Goal: Task Accomplishment & Management: Manage account settings

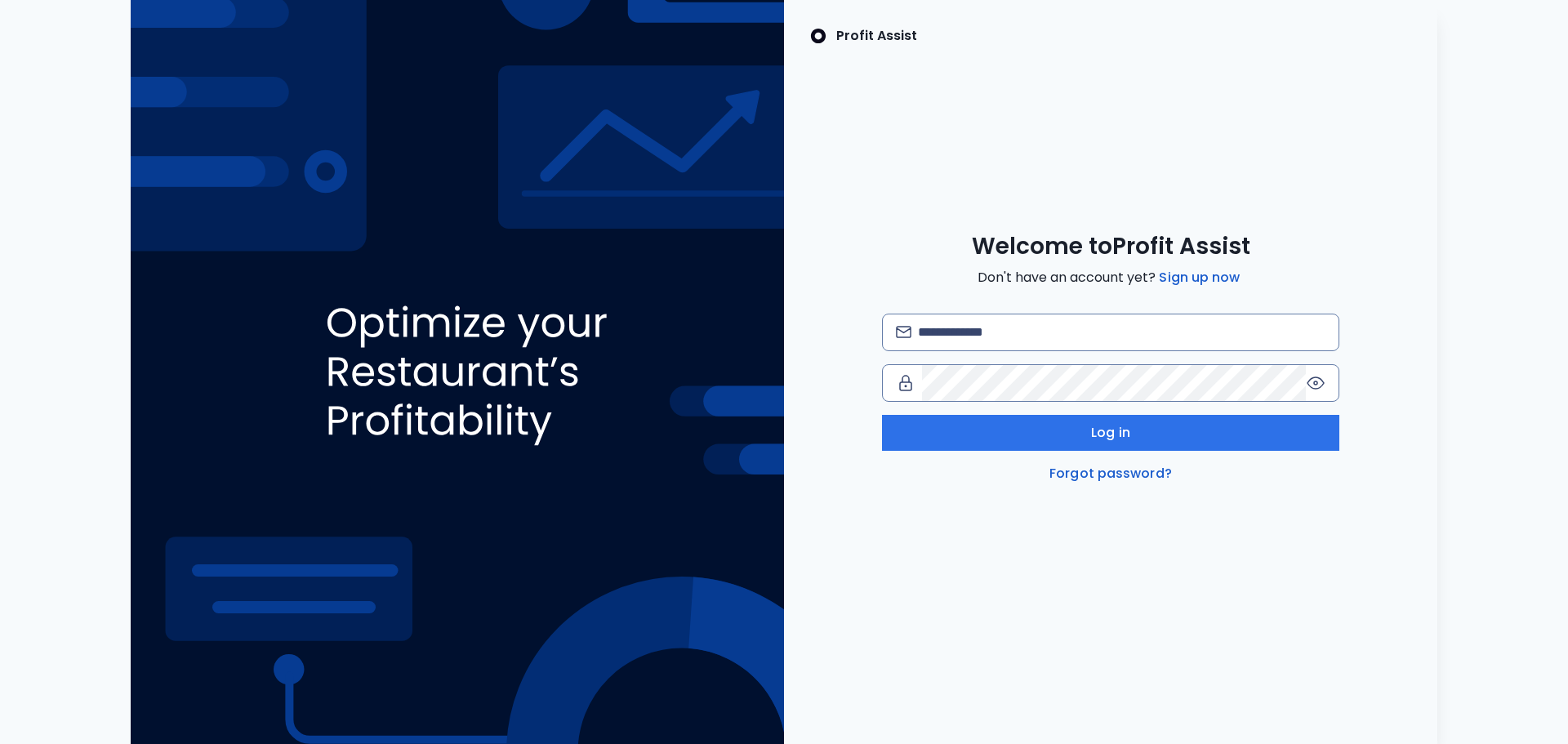
click at [136, 346] on img at bounding box center [458, 372] width 654 height 744
click at [997, 339] on input "email" at bounding box center [1122, 332] width 408 height 36
type input "**********"
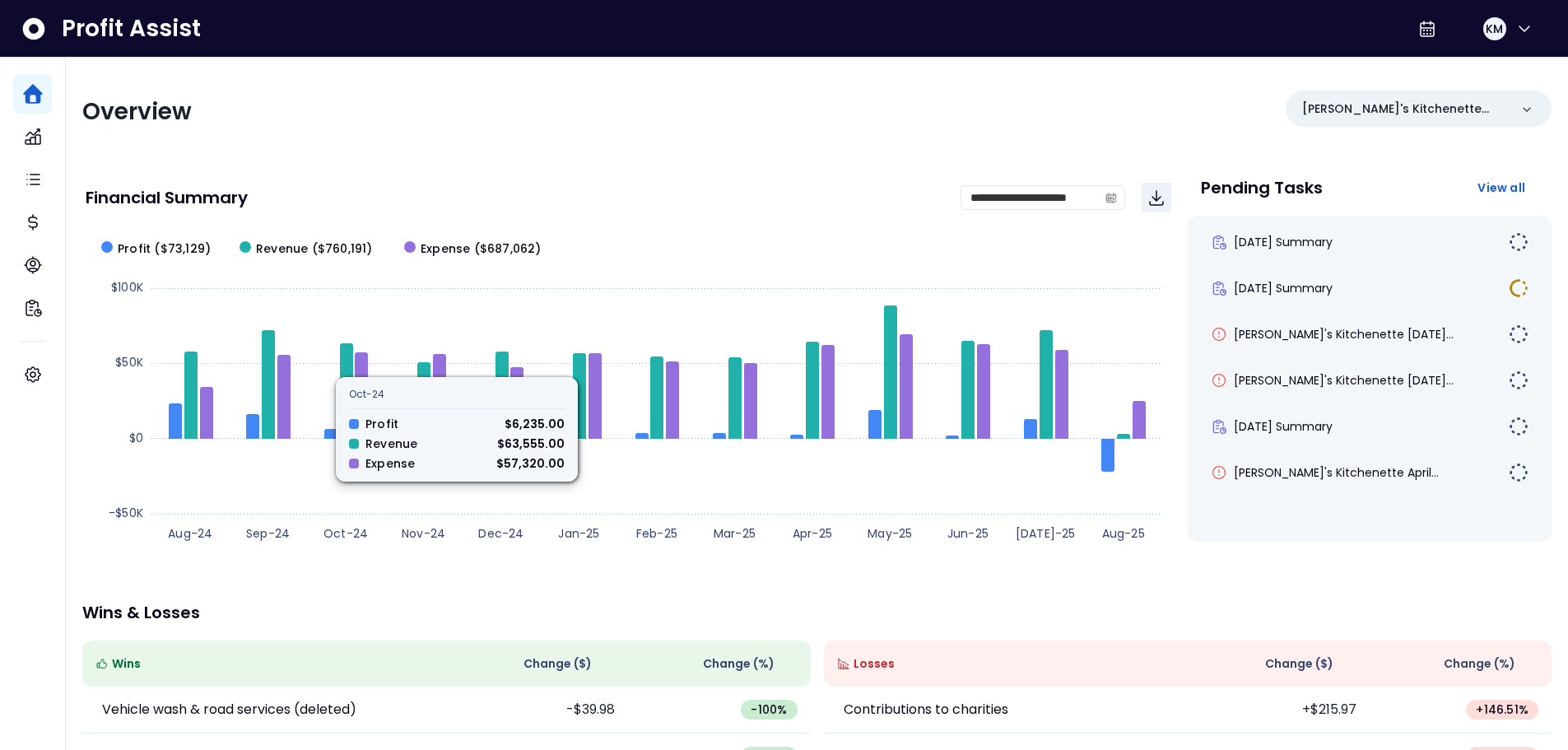
click at [310, 145] on div "**********" at bounding box center [817, 546] width 1502 height 975
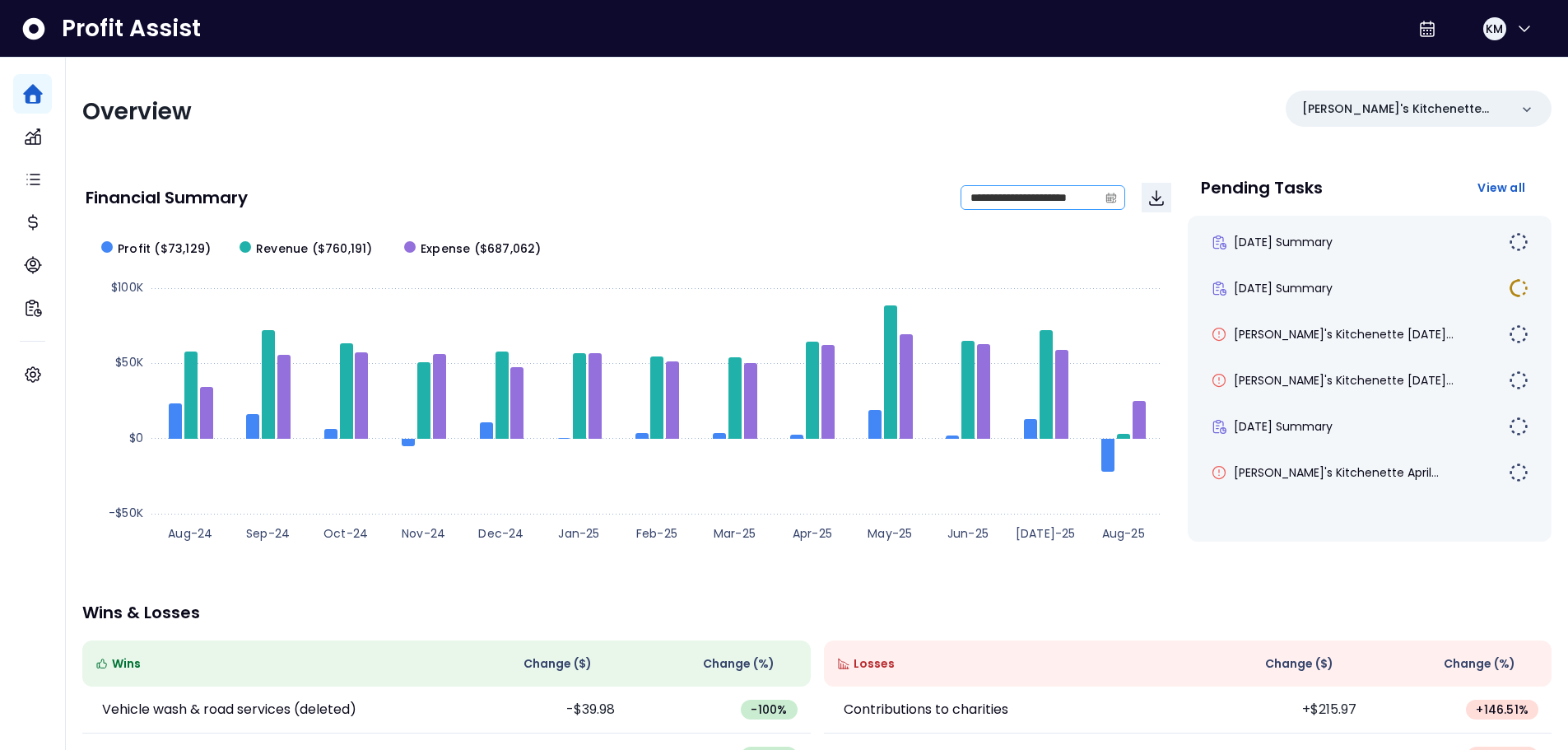
click at [1098, 196] on span at bounding box center [1112, 197] width 27 height 23
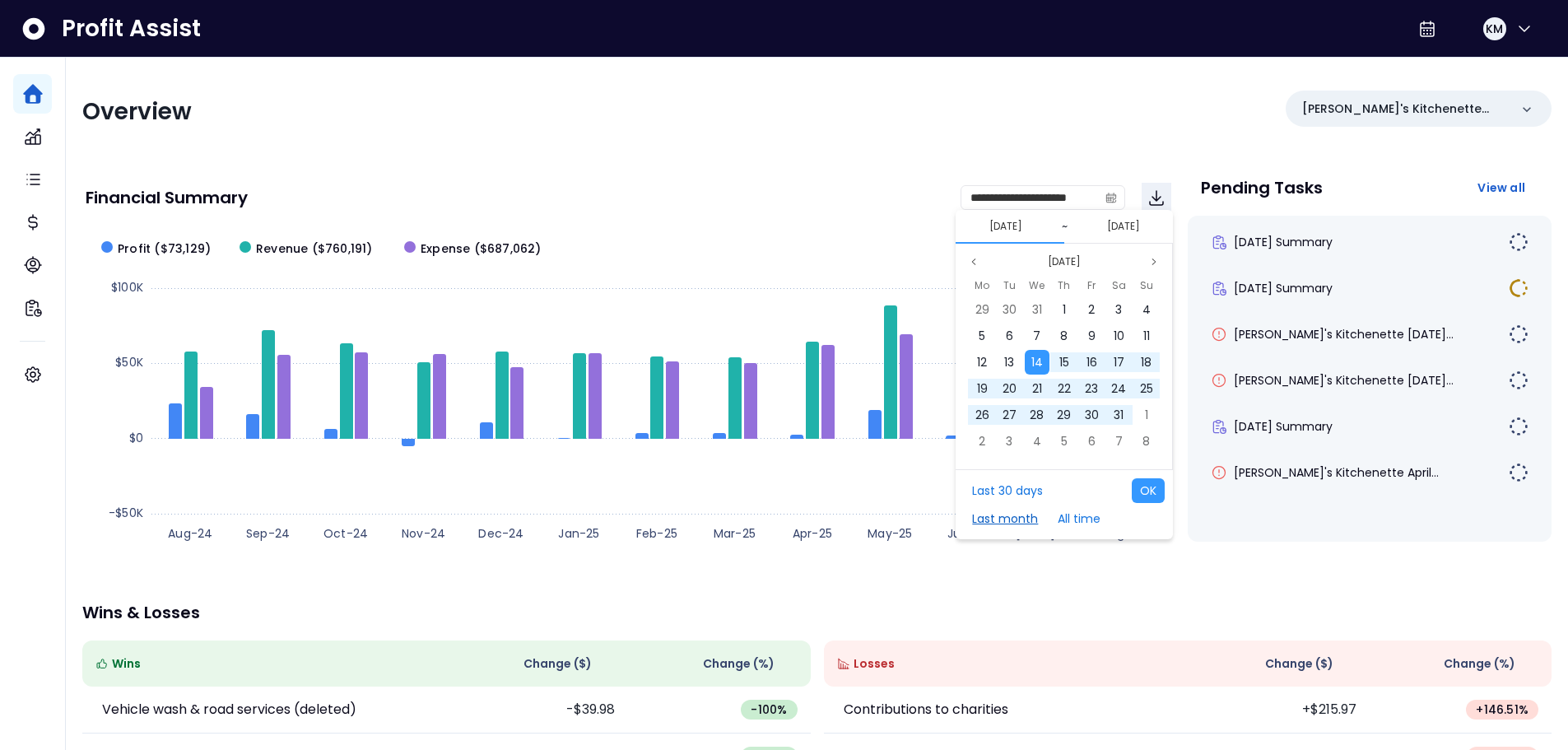
click at [1013, 519] on button "Last month" at bounding box center [1005, 519] width 82 height 25
click at [969, 263] on icon "page previous" at bounding box center [973, 262] width 10 height 10
click at [1146, 311] on span "1" at bounding box center [1147, 309] width 4 height 16
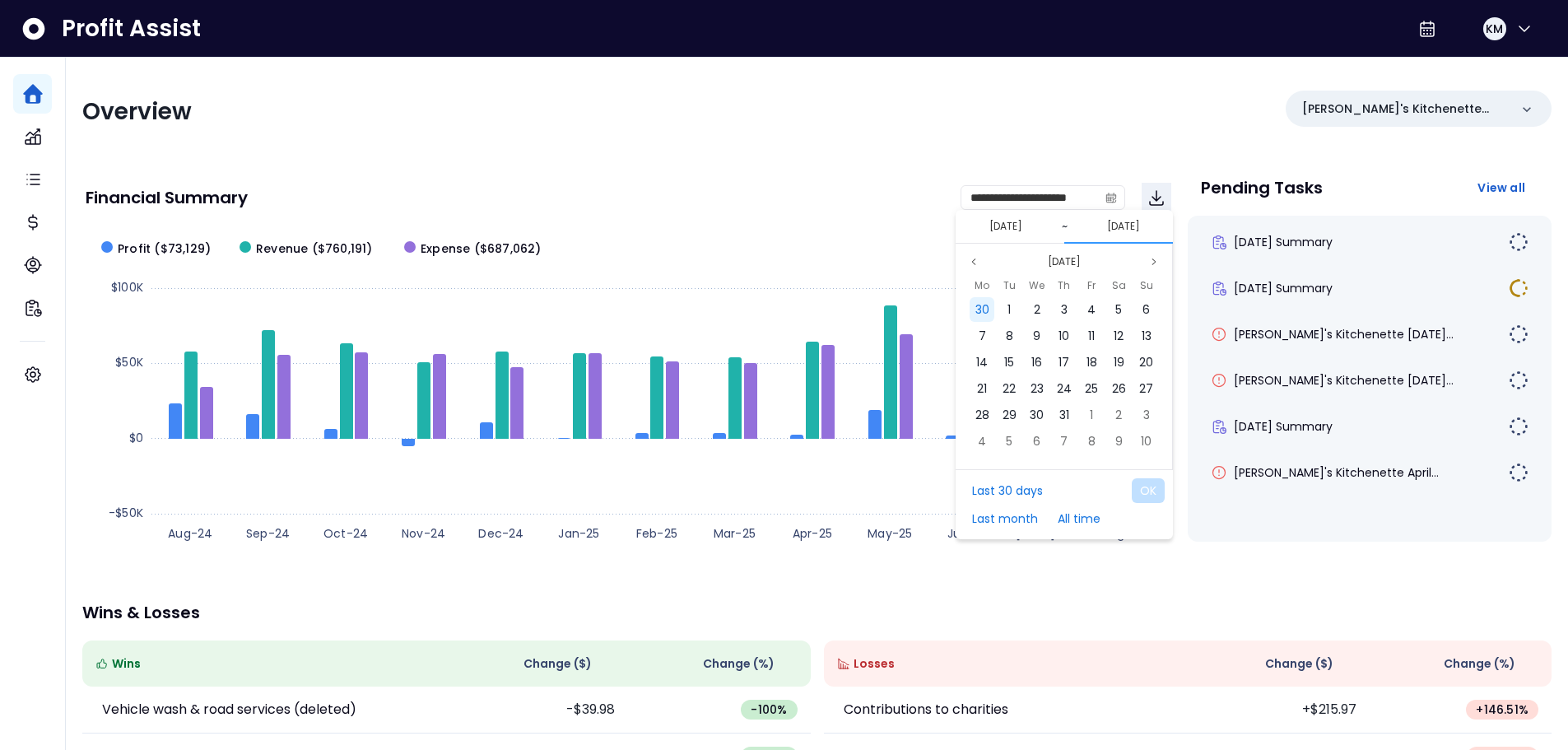
click at [988, 305] on span "30" at bounding box center [982, 309] width 14 height 16
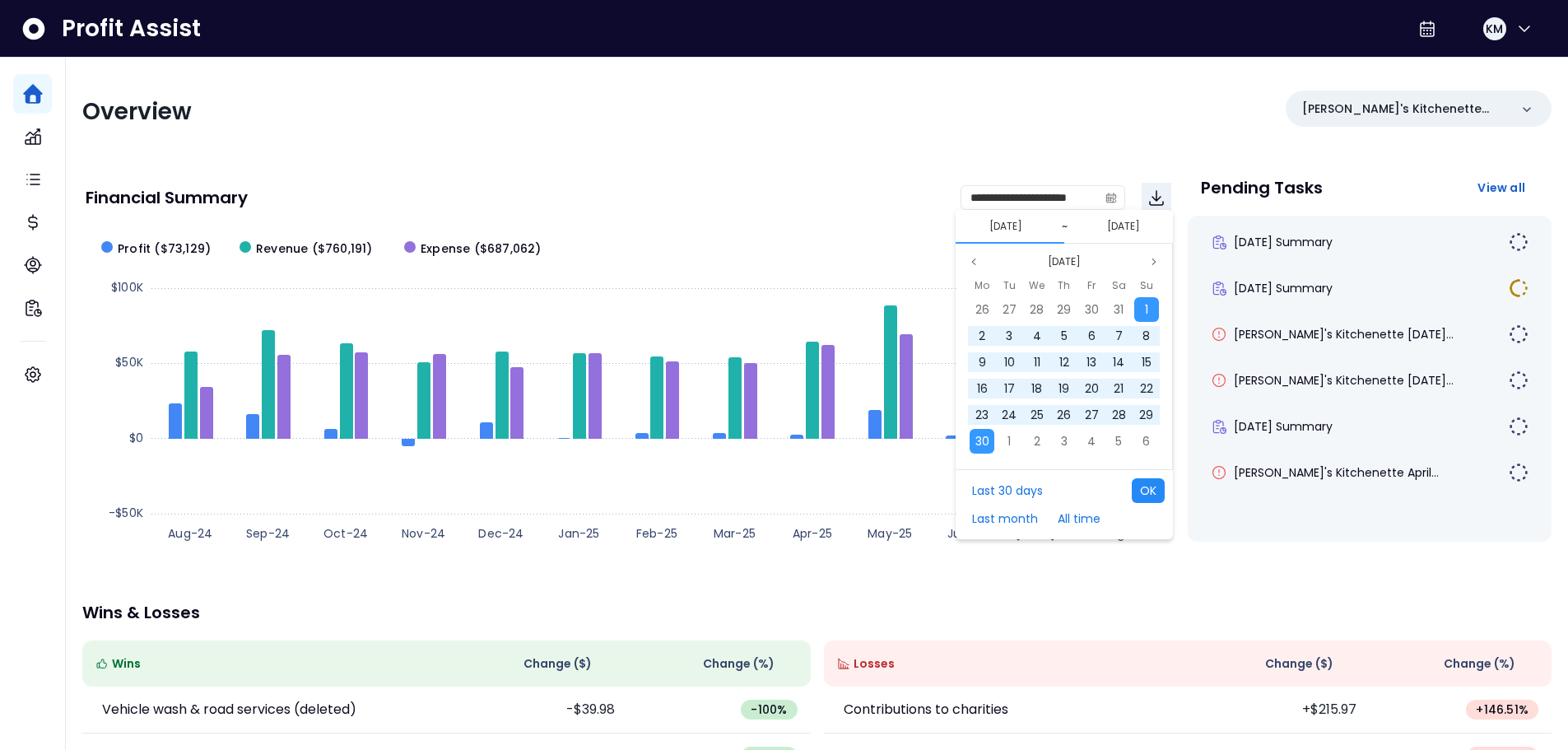
click at [1149, 485] on button "OK" at bounding box center [1148, 491] width 33 height 25
type input "**********"
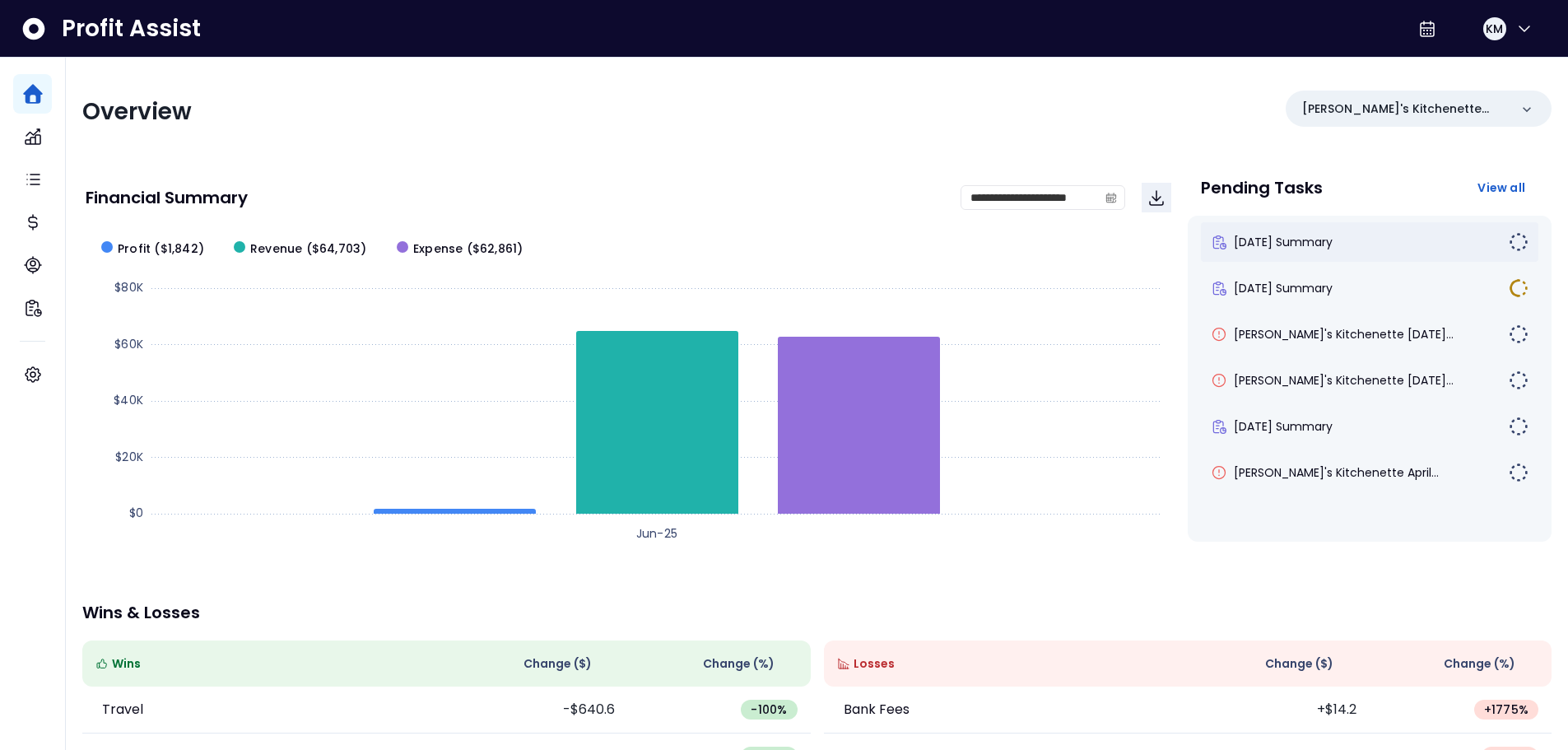
click at [1316, 245] on span "[DATE] Summary" at bounding box center [1283, 242] width 99 height 16
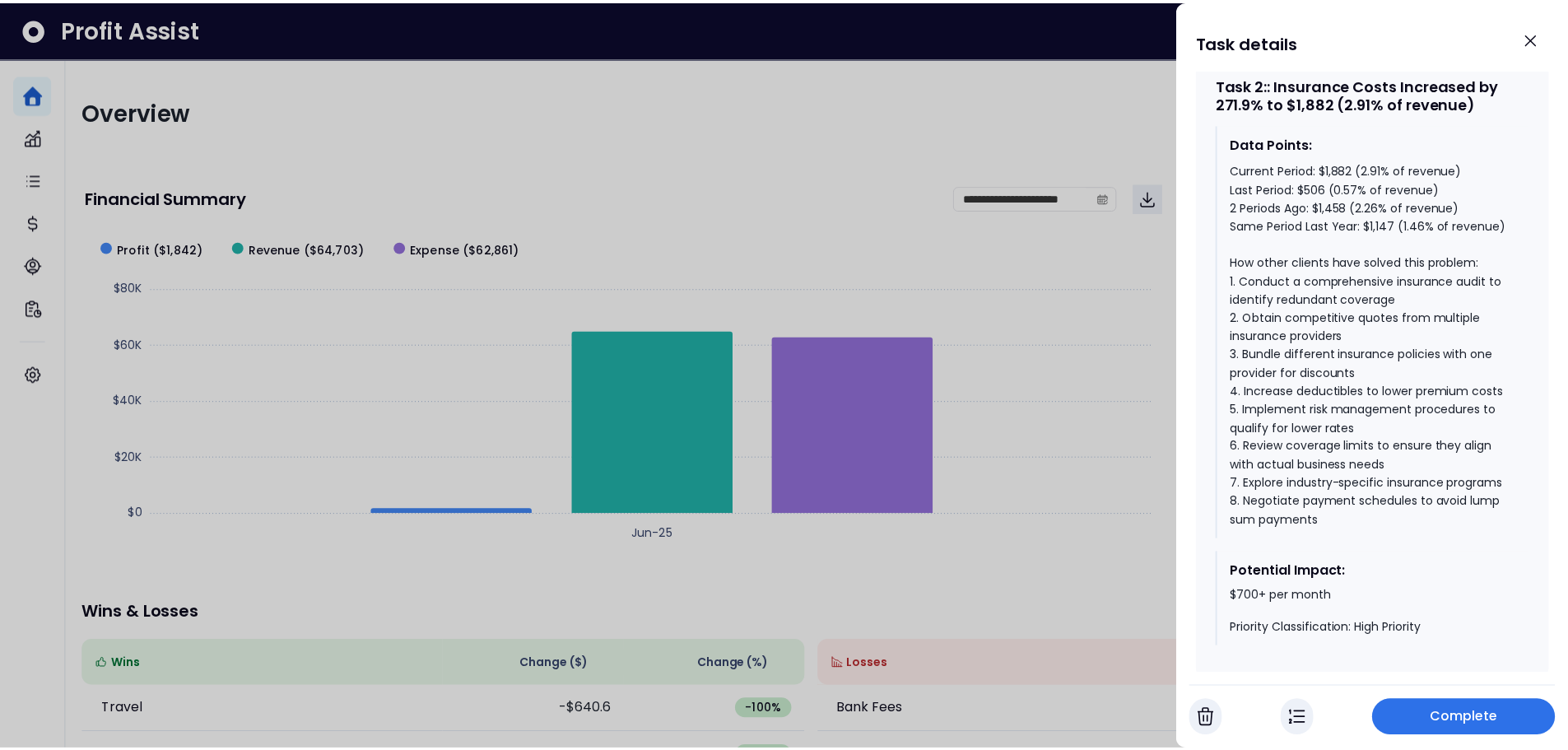
scroll to position [1619, 0]
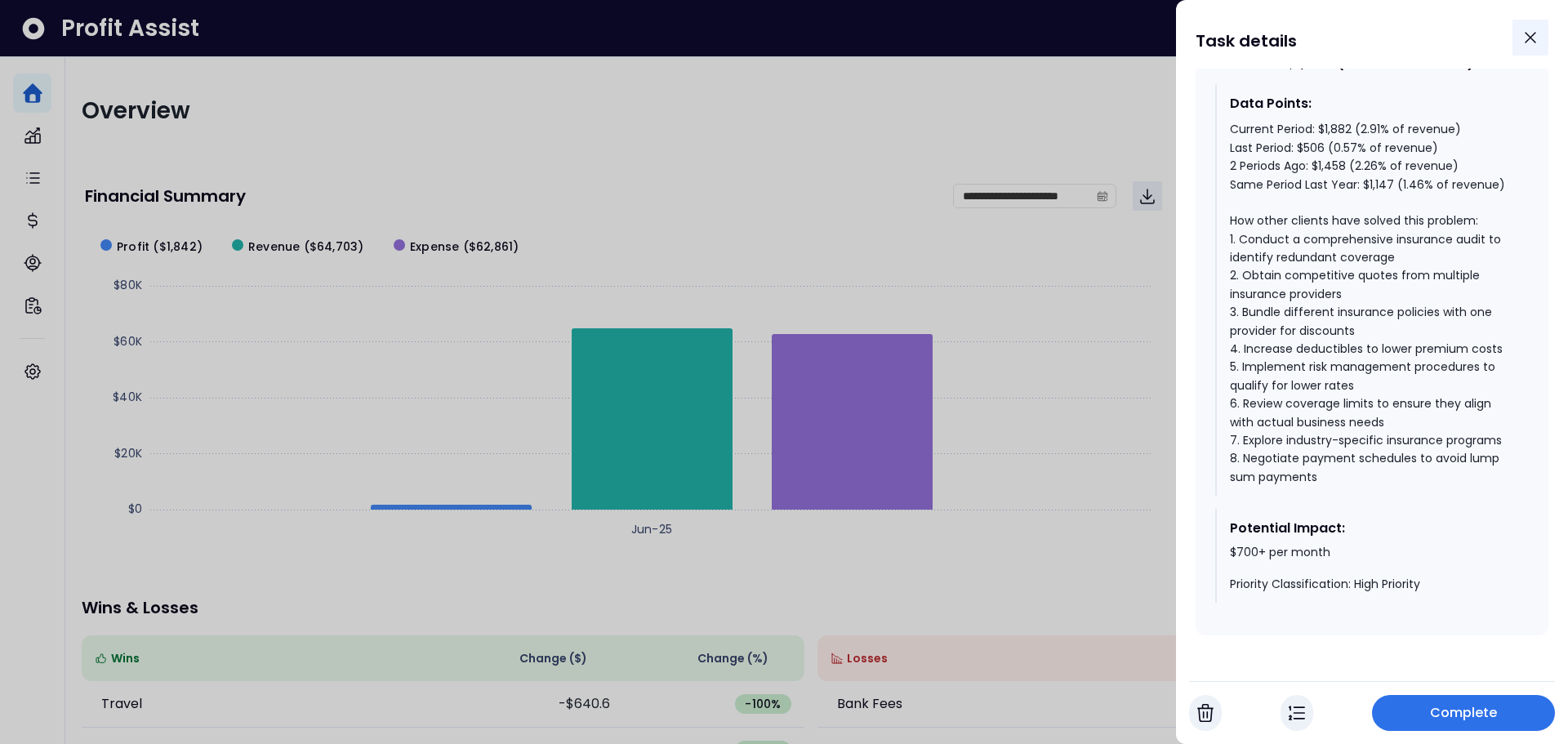
click at [1528, 35] on icon "Close" at bounding box center [1530, 37] width 10 height 10
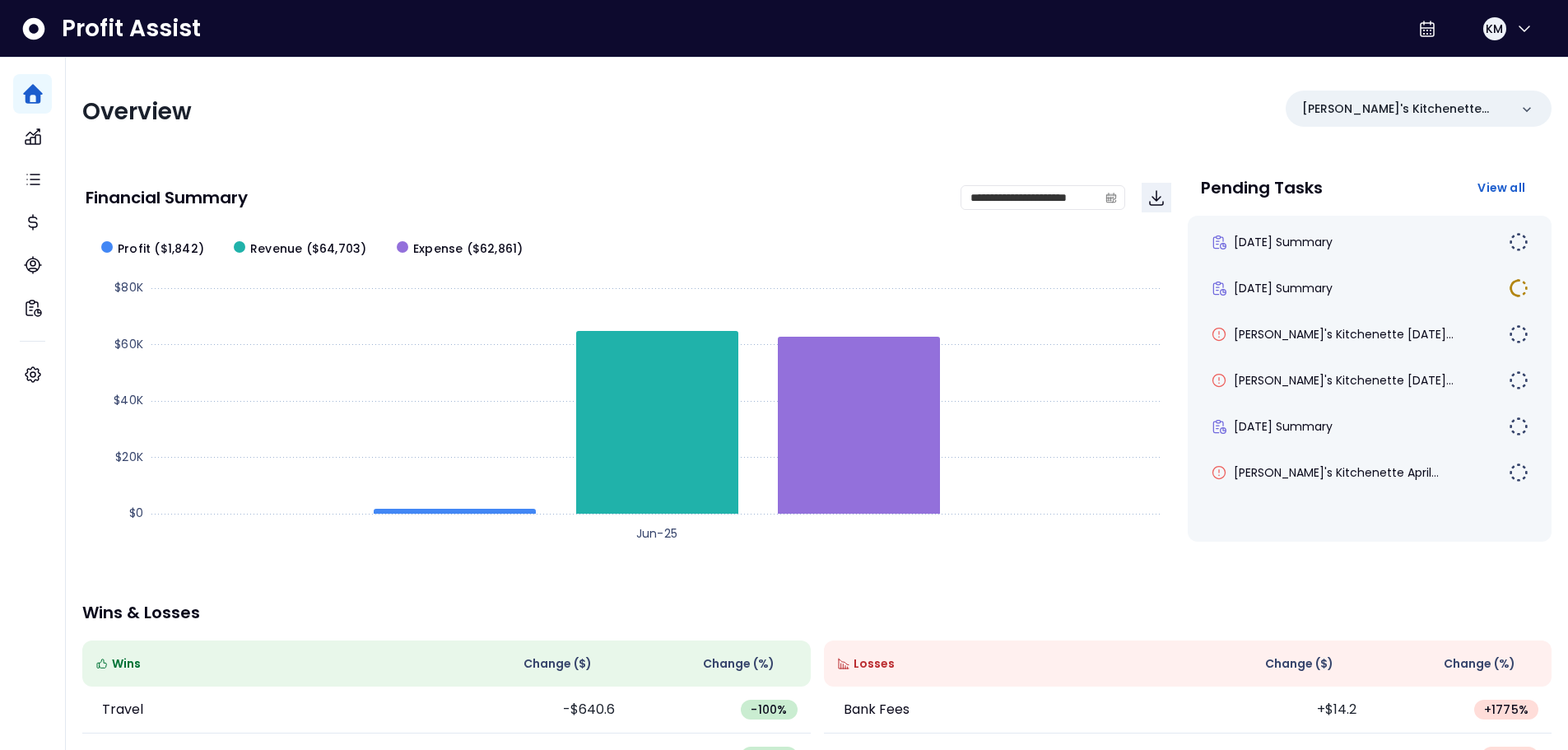
click at [1073, 111] on div "Overview [PERSON_NAME]'s Kitchenette QBO" at bounding box center [817, 112] width 1470 height 43
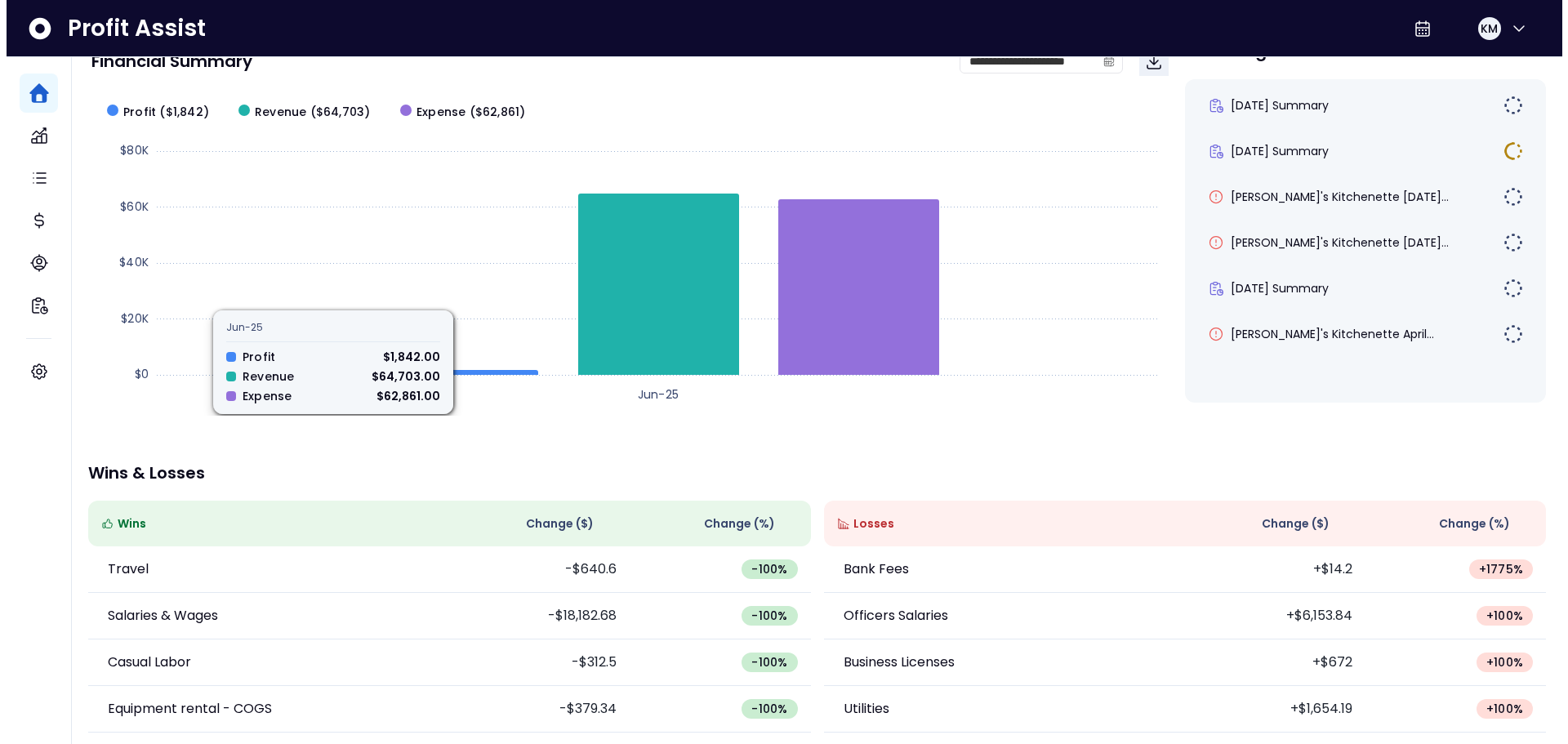
scroll to position [0, 0]
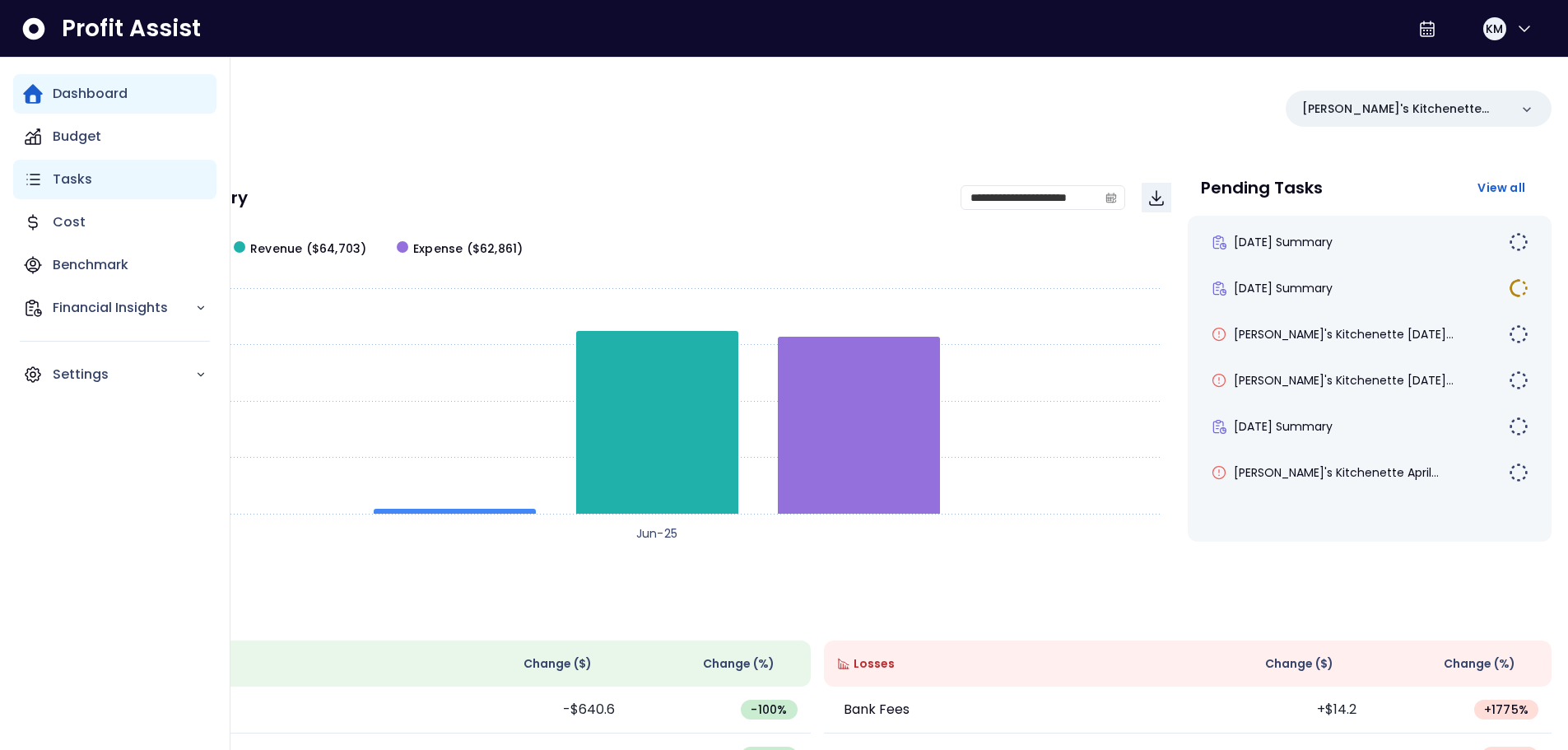
click at [94, 192] on div "Tasks" at bounding box center [115, 179] width 204 height 39
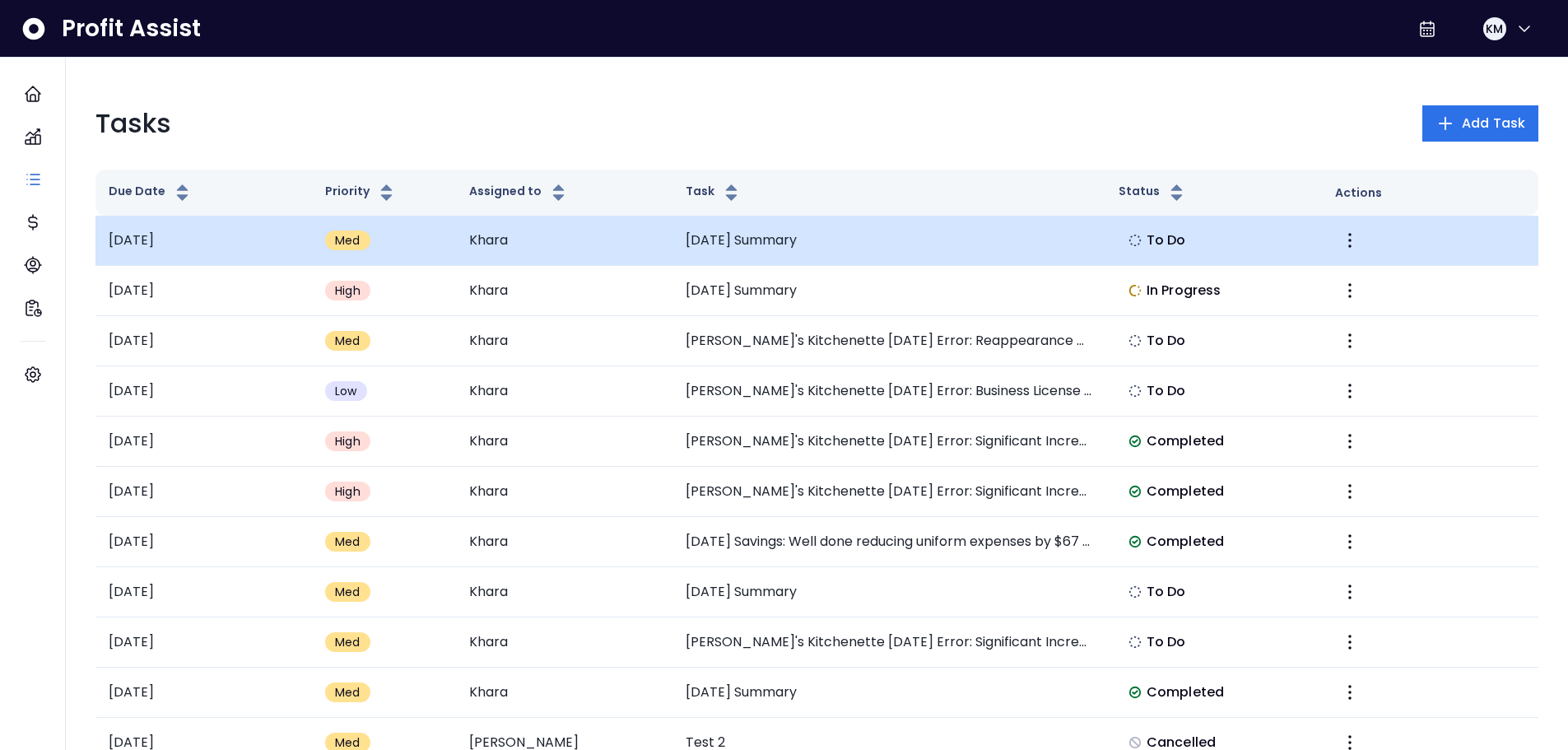
click at [891, 235] on td "[DATE] Summary" at bounding box center [888, 241] width 433 height 50
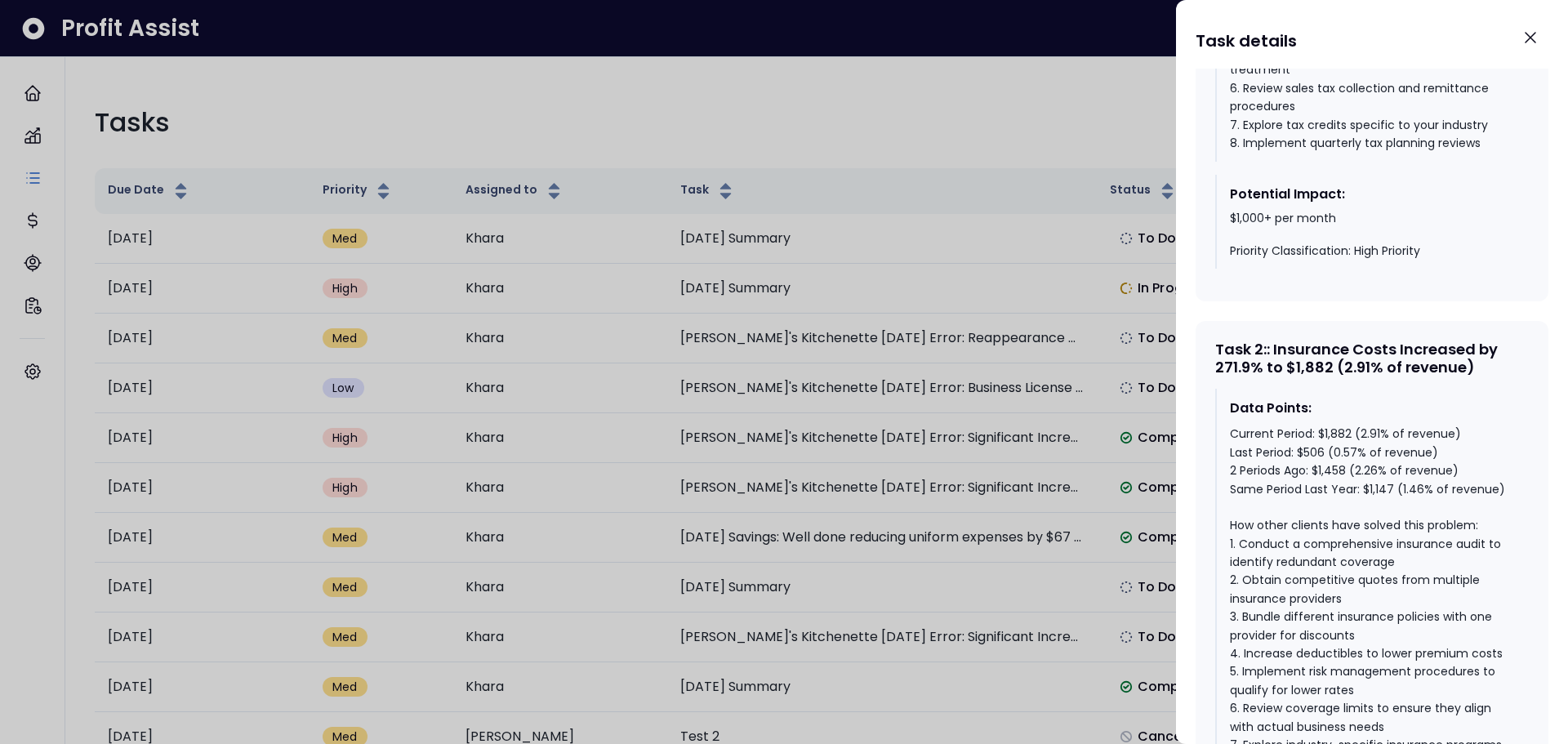
scroll to position [1528, 0]
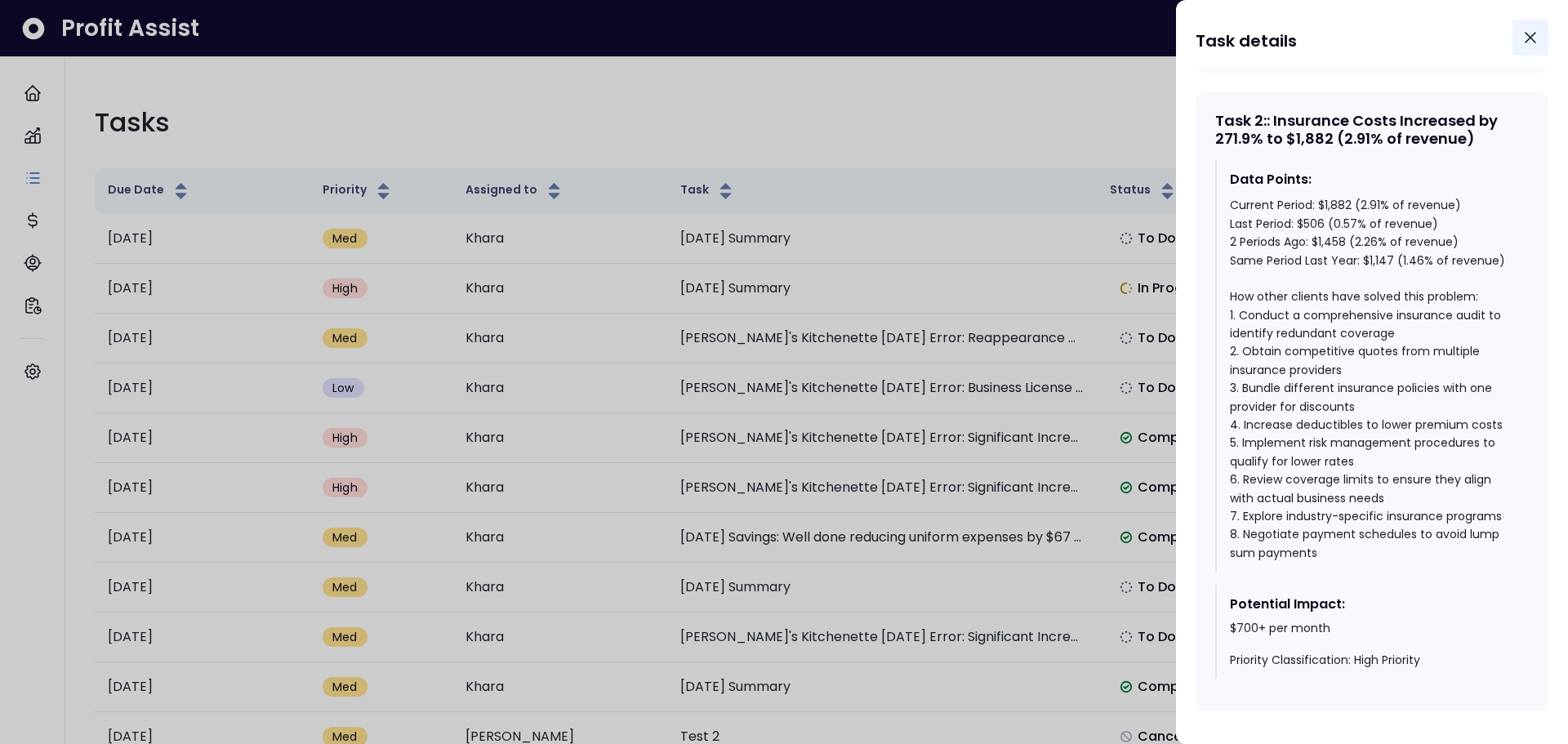
click at [1525, 34] on icon "Close" at bounding box center [1531, 37] width 19 height 19
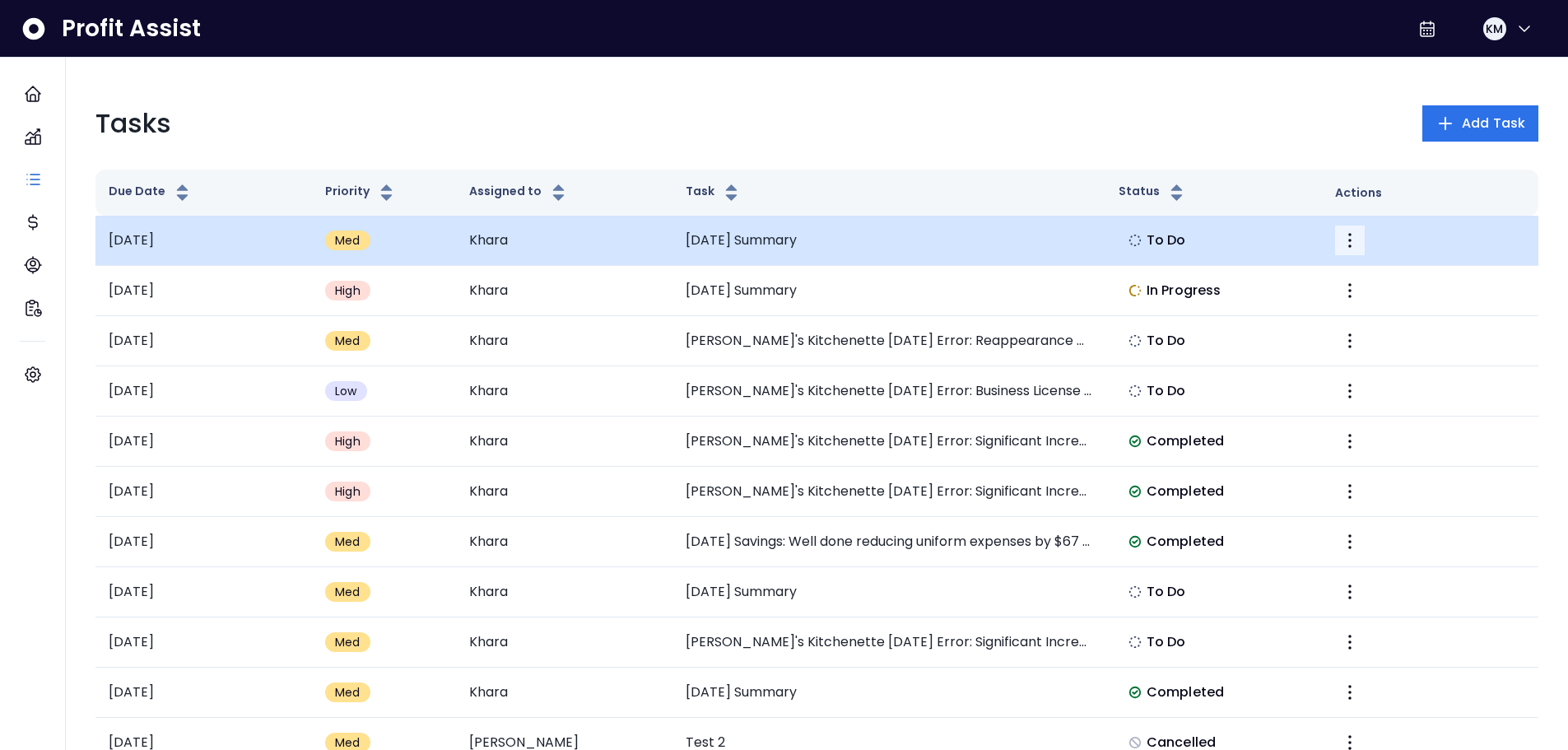
click at [1350, 242] on icon "More" at bounding box center [1350, 240] width 20 height 20
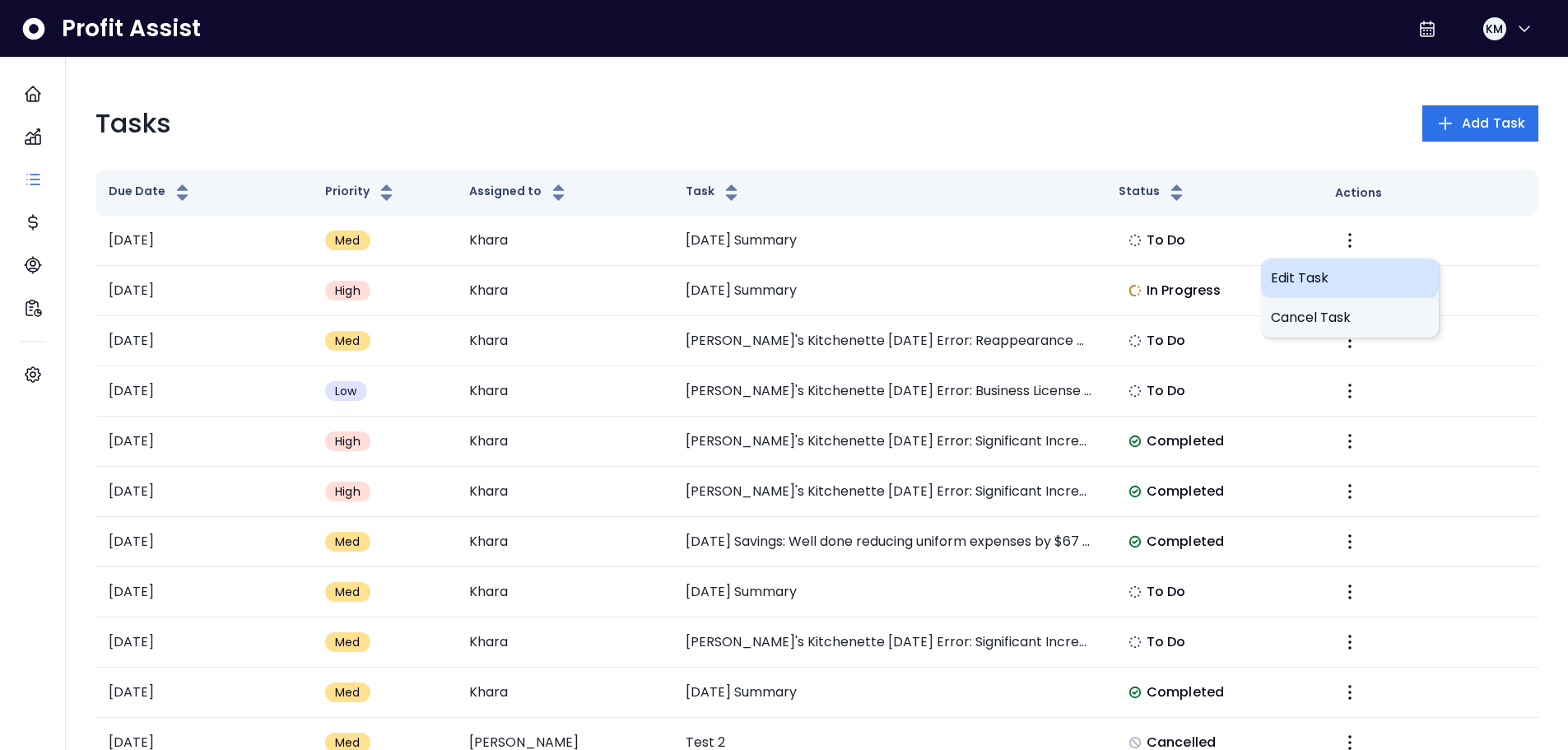
click at [1318, 275] on span "Edit Task" at bounding box center [1349, 279] width 158 height 20
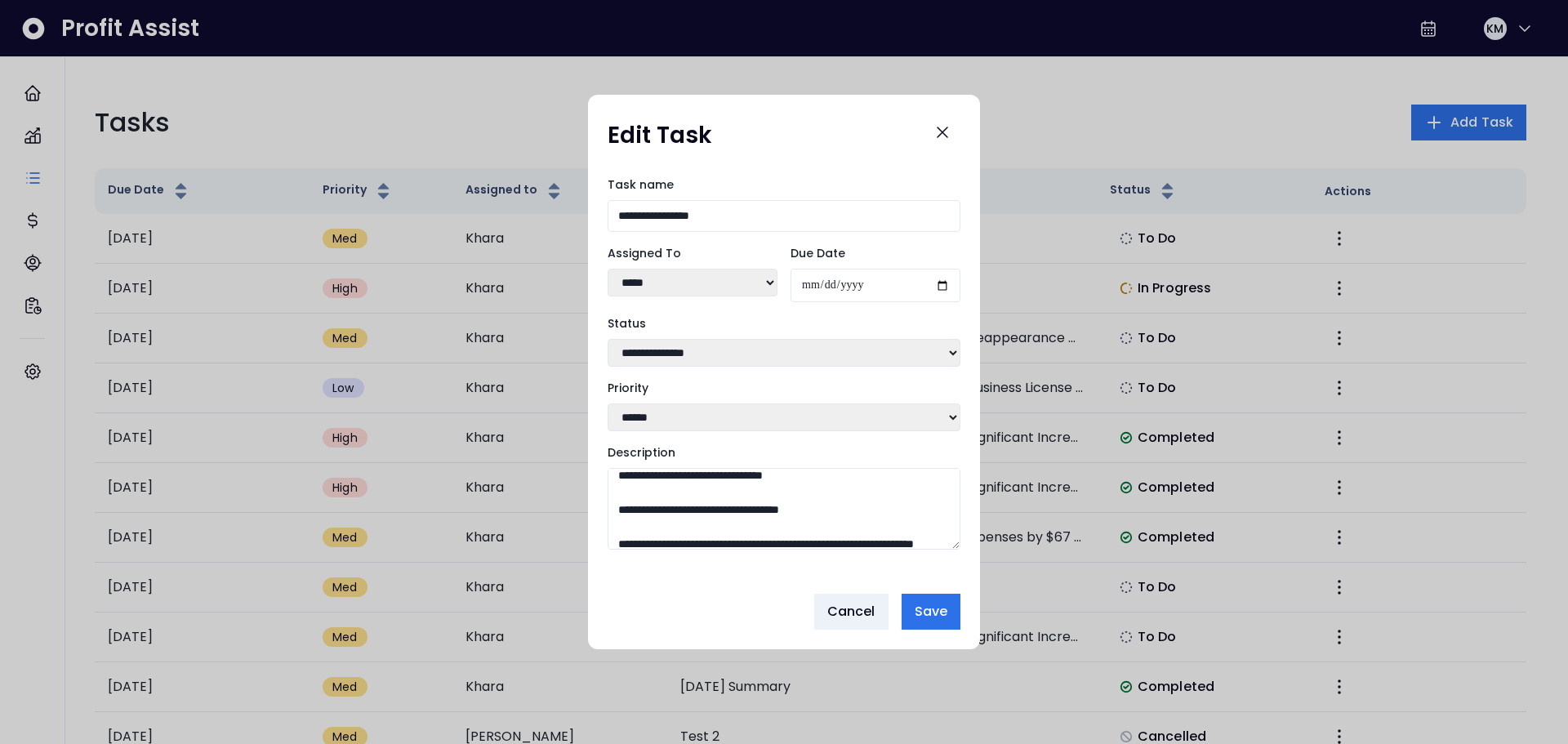
scroll to position [980, 0]
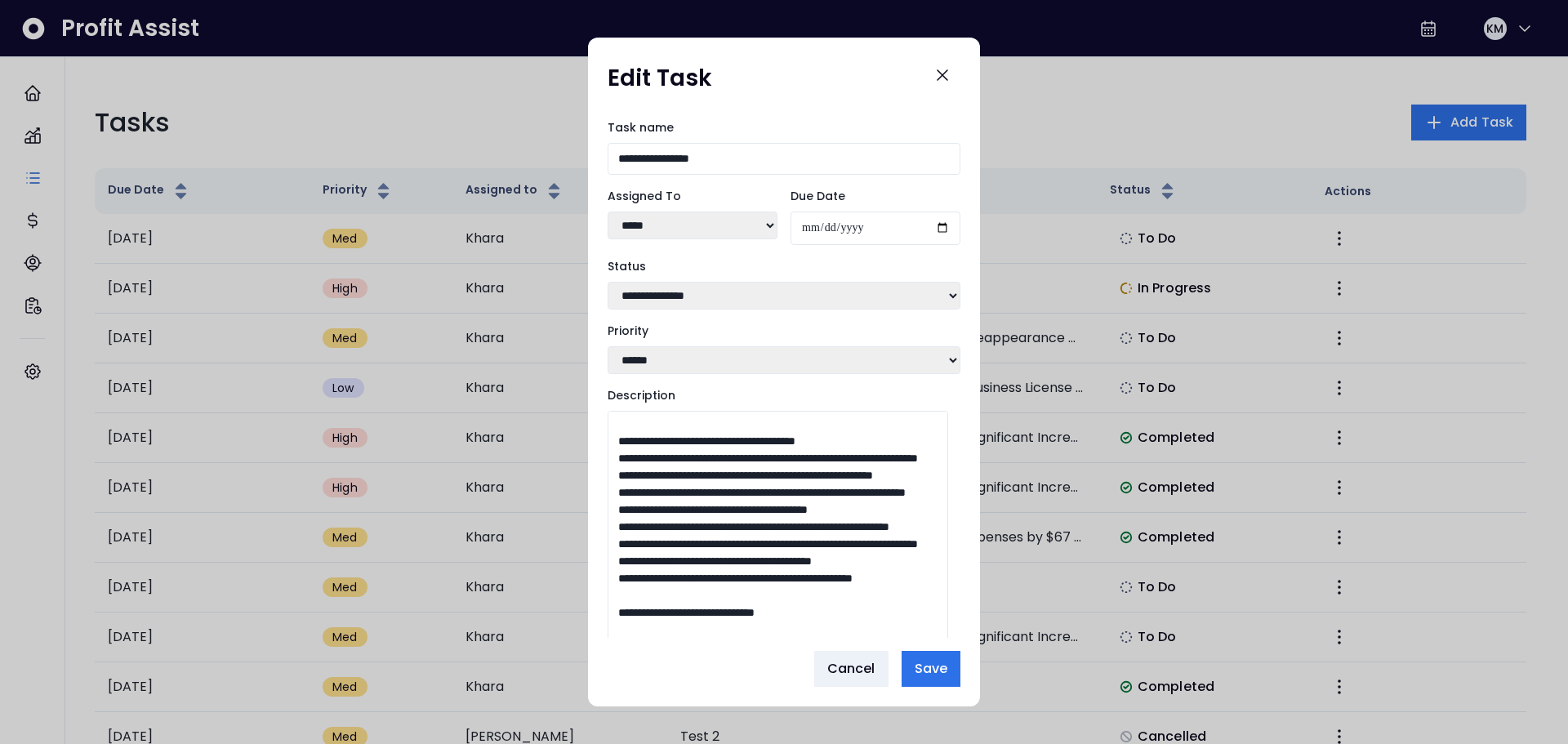
drag, startPoint x: 953, startPoint y: 549, endPoint x: 952, endPoint y: 702, distance: 153.0
click at [952, 702] on div "**********" at bounding box center [784, 372] width 392 height 670
click at [881, 674] on button "Cancel" at bounding box center [851, 669] width 74 height 36
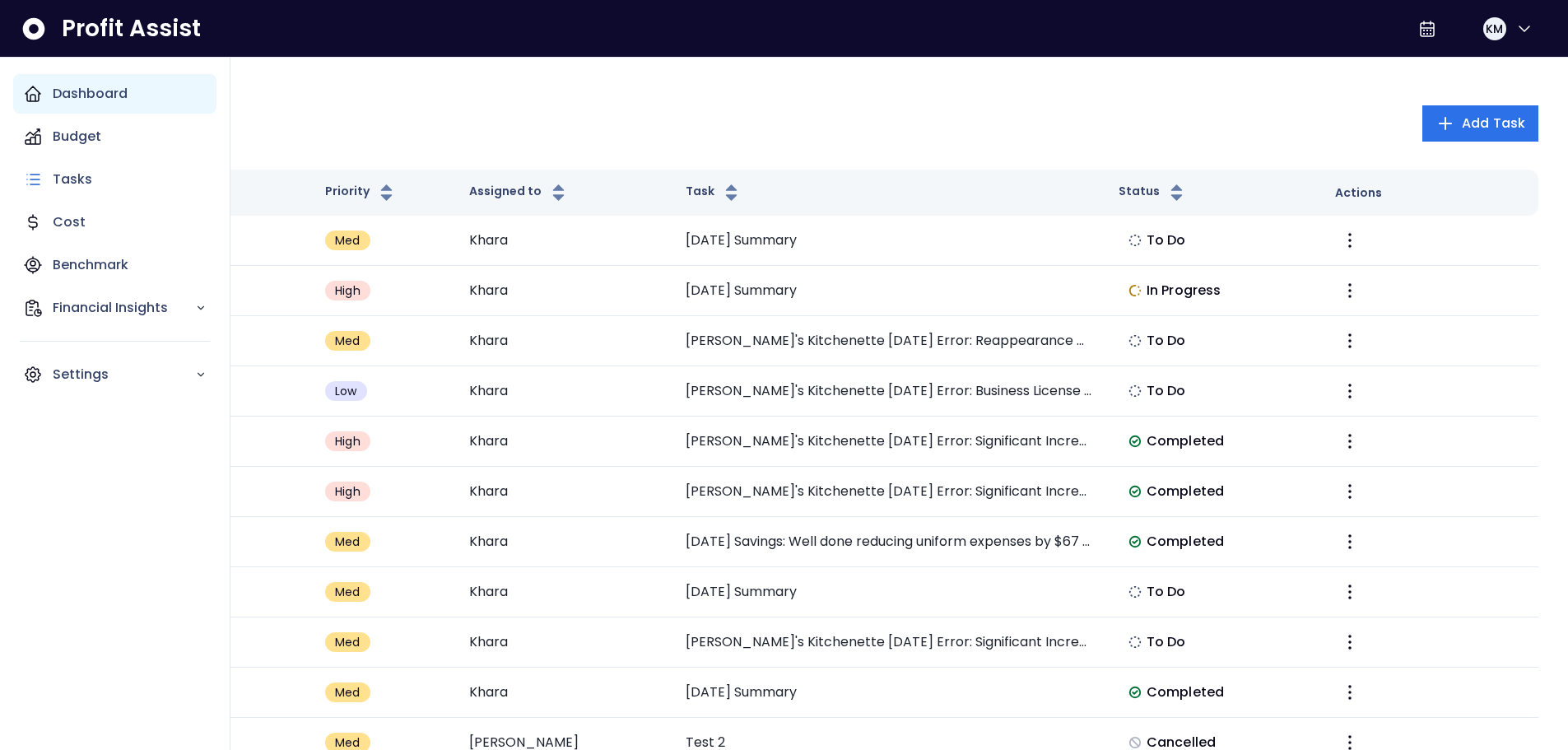
click at [46, 94] on div "Dashboard" at bounding box center [115, 94] width 204 height 39
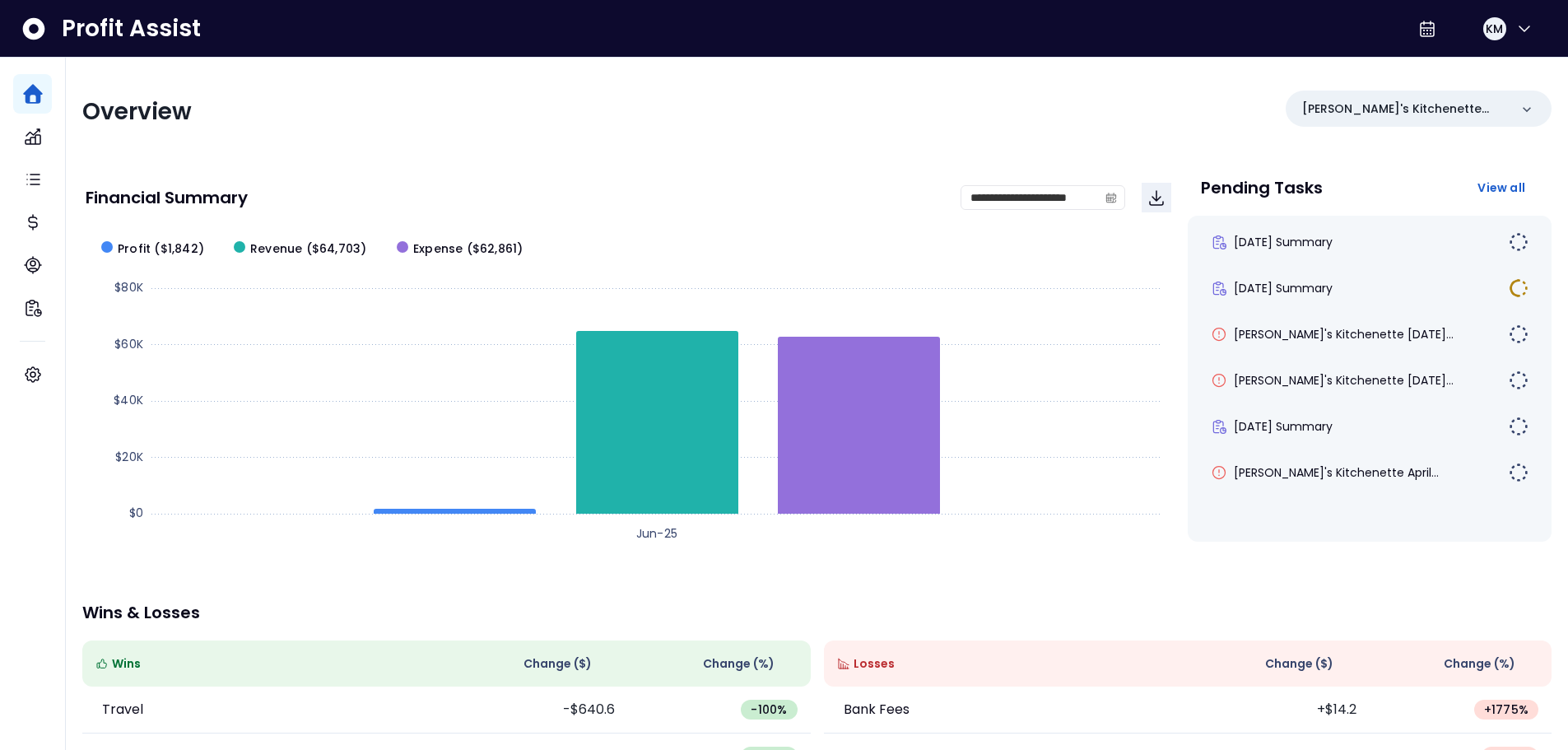
click at [1376, 598] on div "**********" at bounding box center [817, 546] width 1502 height 975
click at [1325, 247] on span "[DATE] Summary" at bounding box center [1283, 242] width 99 height 16
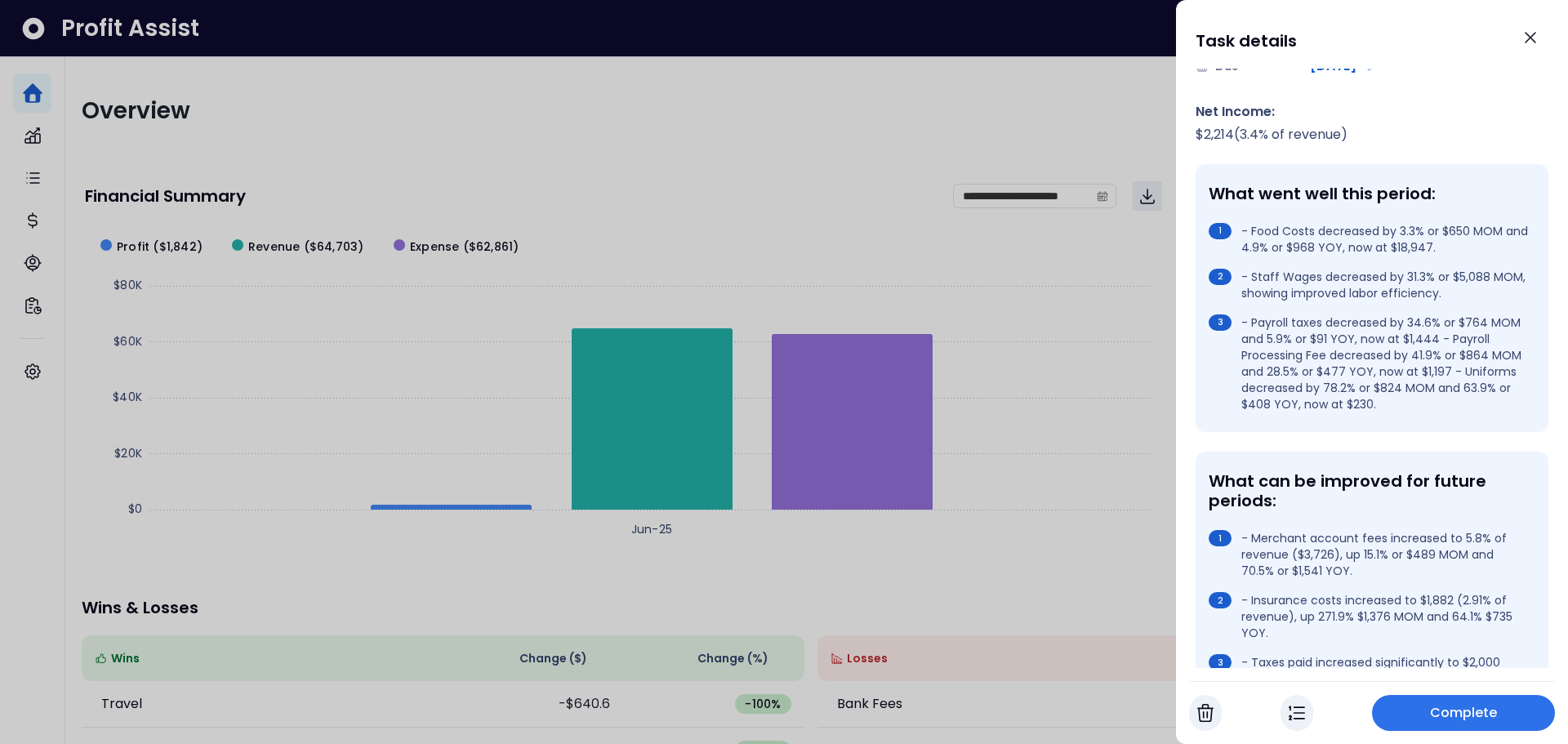
scroll to position [327, 0]
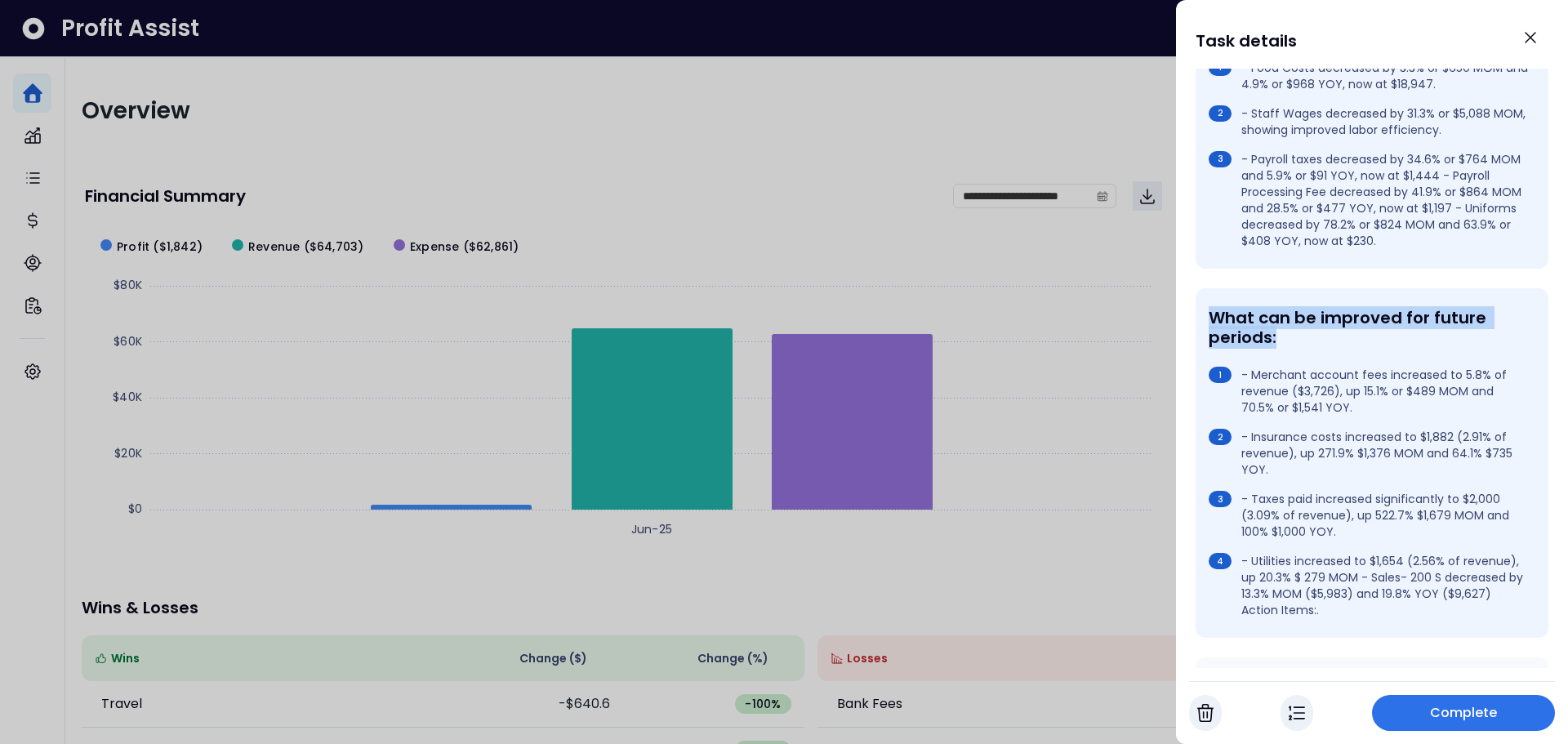
drag, startPoint x: 1215, startPoint y: 314, endPoint x: 1288, endPoint y: 338, distance: 76.8
click at [1288, 338] on div "What can be improved for future periods:" at bounding box center [1368, 328] width 320 height 39
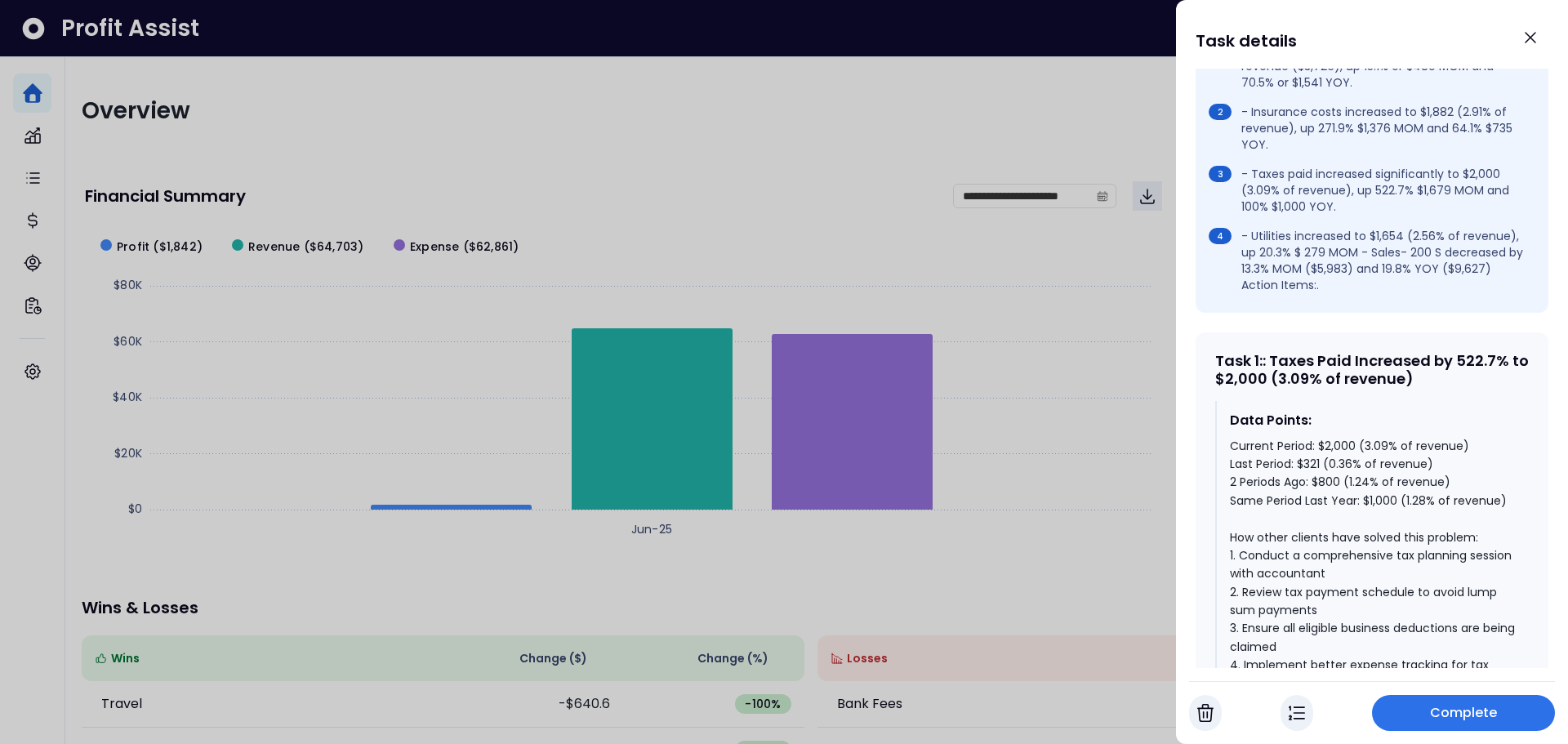
scroll to position [654, 0]
drag, startPoint x: 1222, startPoint y: 357, endPoint x: 1402, endPoint y: 376, distance: 181.0
click at [1402, 376] on div "Task 1 : : Taxes Paid Increased by 522.7% to $2,000 (3.09% of revenue)" at bounding box center [1372, 368] width 314 height 35
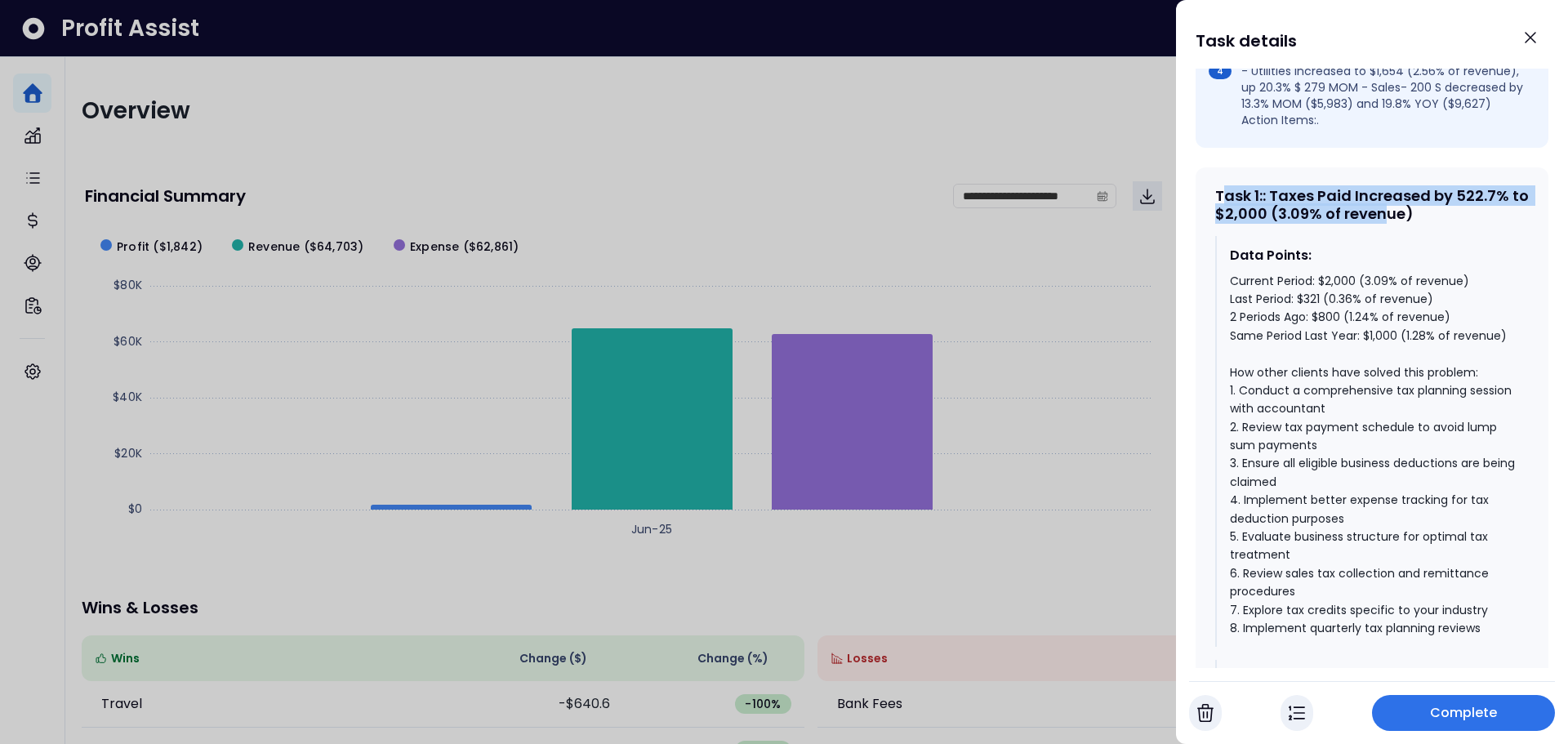
scroll to position [898, 0]
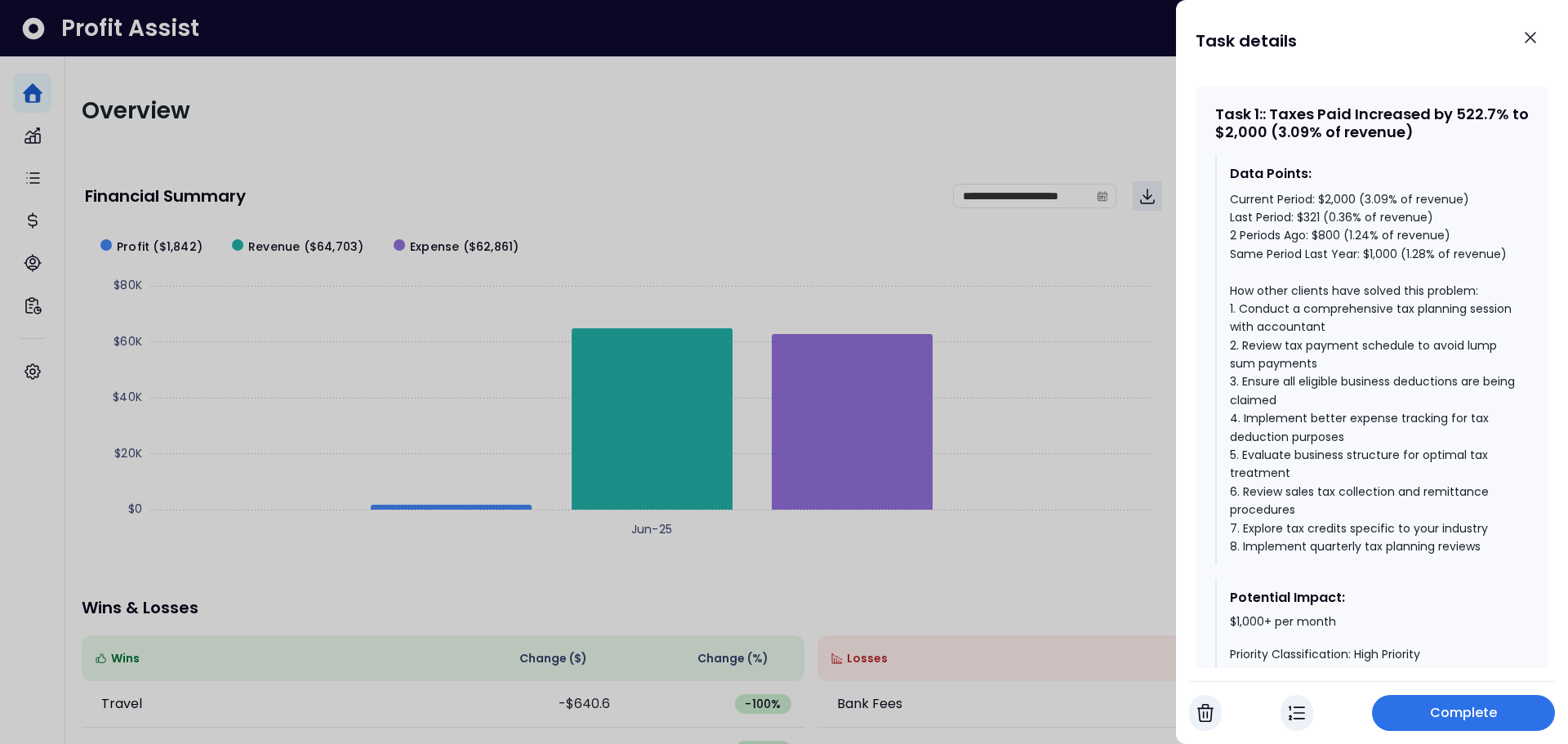
click at [1383, 165] on div "Data Points:" at bounding box center [1372, 174] width 286 height 19
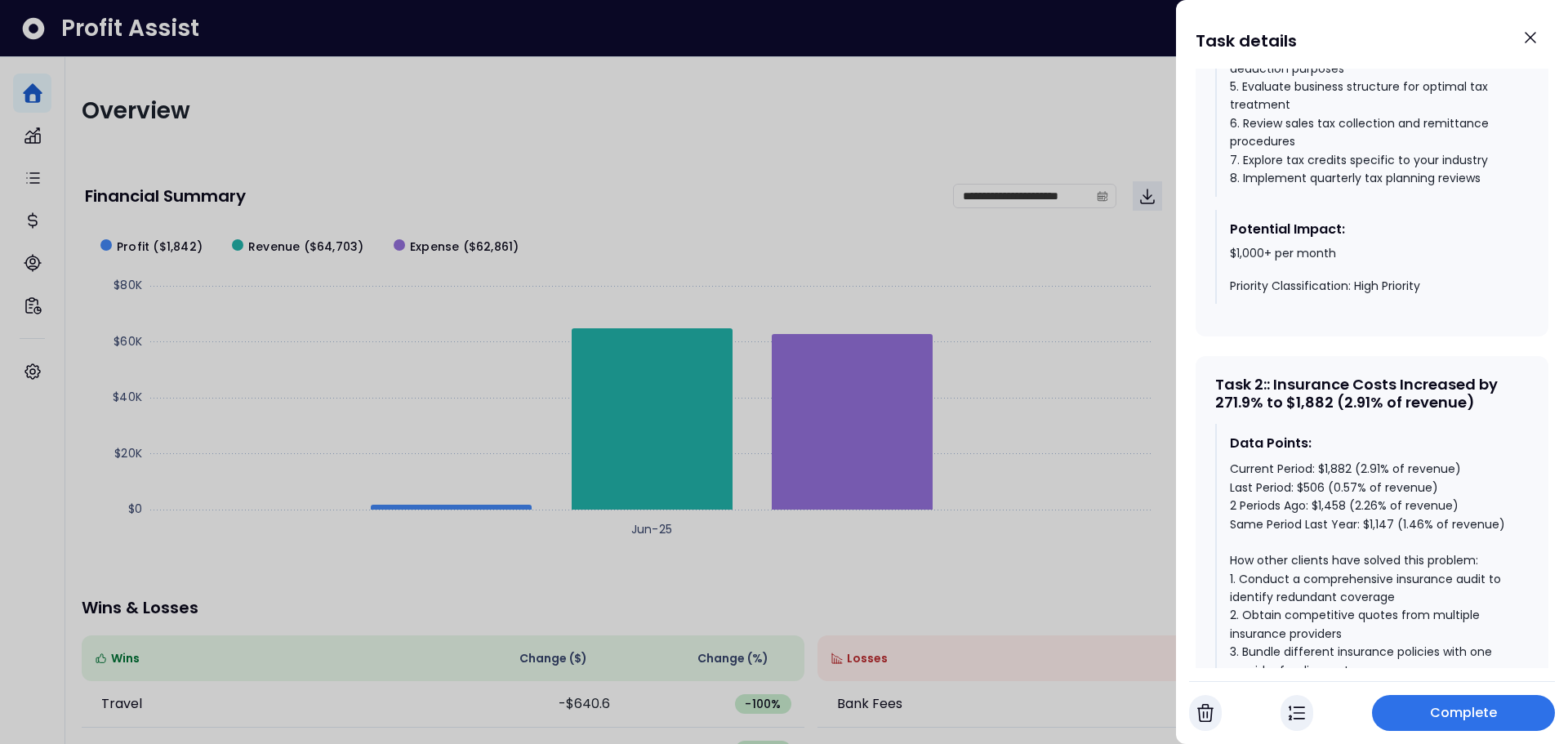
scroll to position [1306, 0]
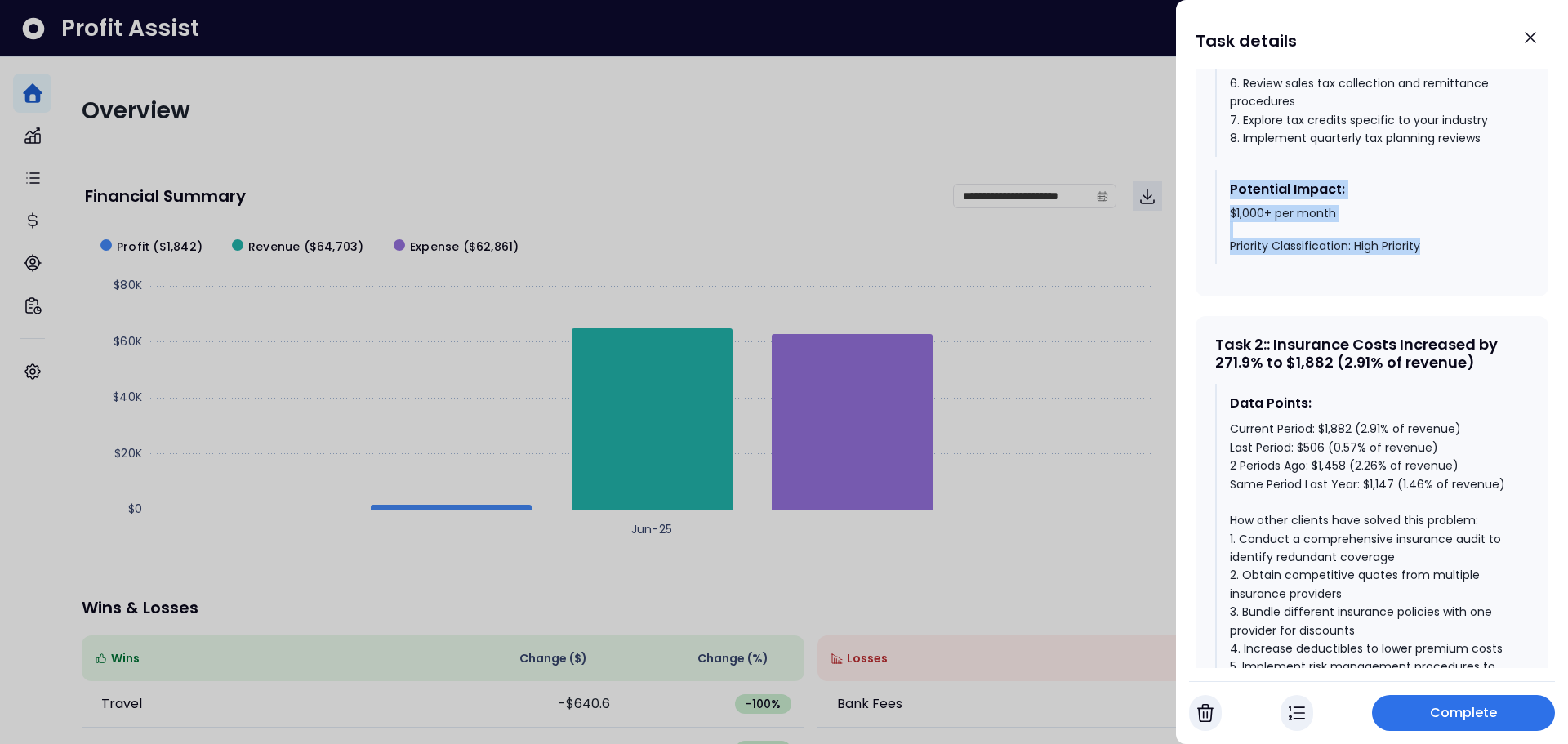
drag, startPoint x: 1230, startPoint y: 190, endPoint x: 1422, endPoint y: 256, distance: 203.0
click at [1422, 256] on div "Potential Impact: $1,000+ per month Priority Classification: High Priority" at bounding box center [1372, 217] width 314 height 94
drag, startPoint x: 1226, startPoint y: 190, endPoint x: 1333, endPoint y: 232, distance: 114.9
click at [1333, 232] on div "Potential Impact: $1,000+ per month Priority Classification: High Priority" at bounding box center [1372, 217] width 314 height 94
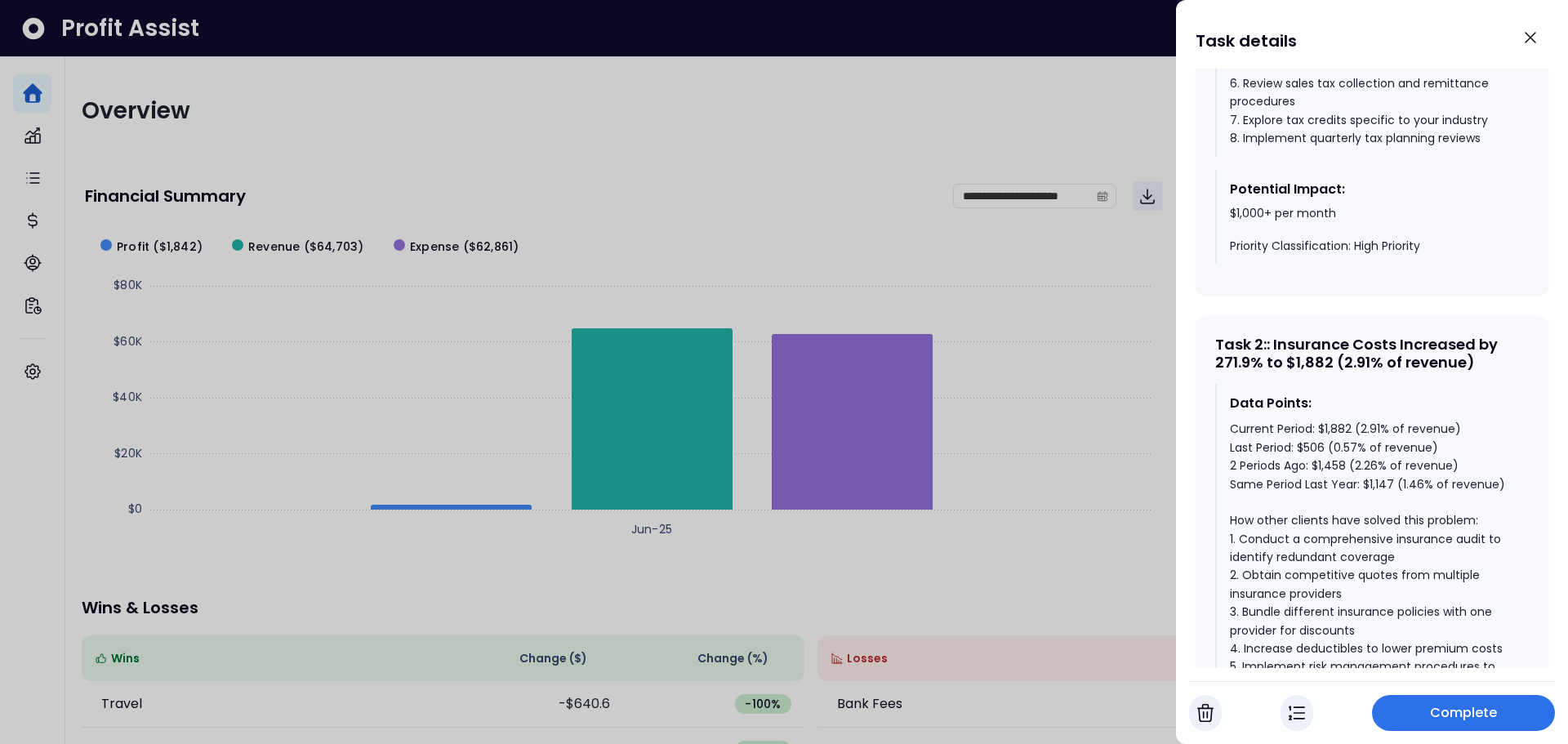
click at [1244, 188] on div "Potential Impact:" at bounding box center [1372, 190] width 286 height 19
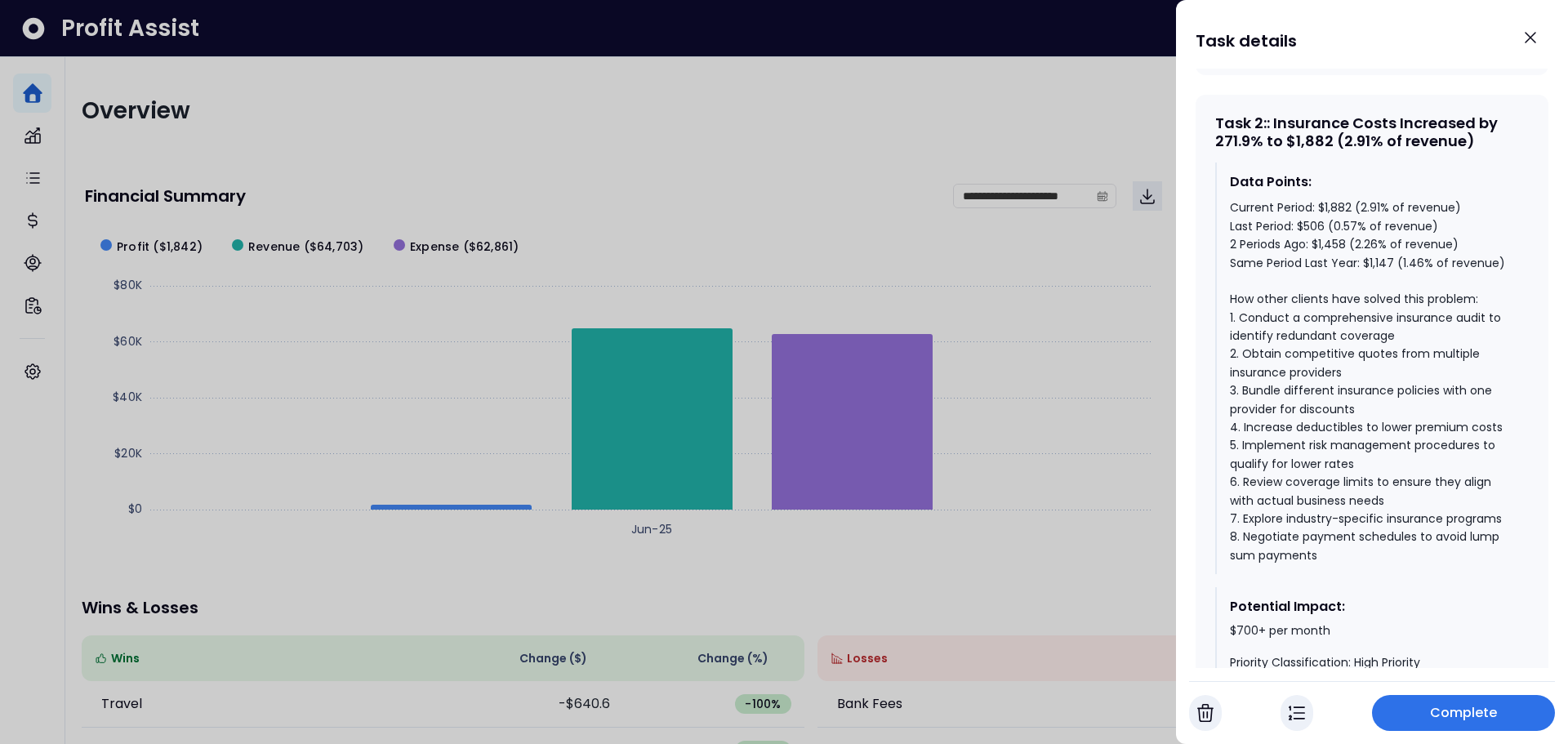
scroll to position [1606, 0]
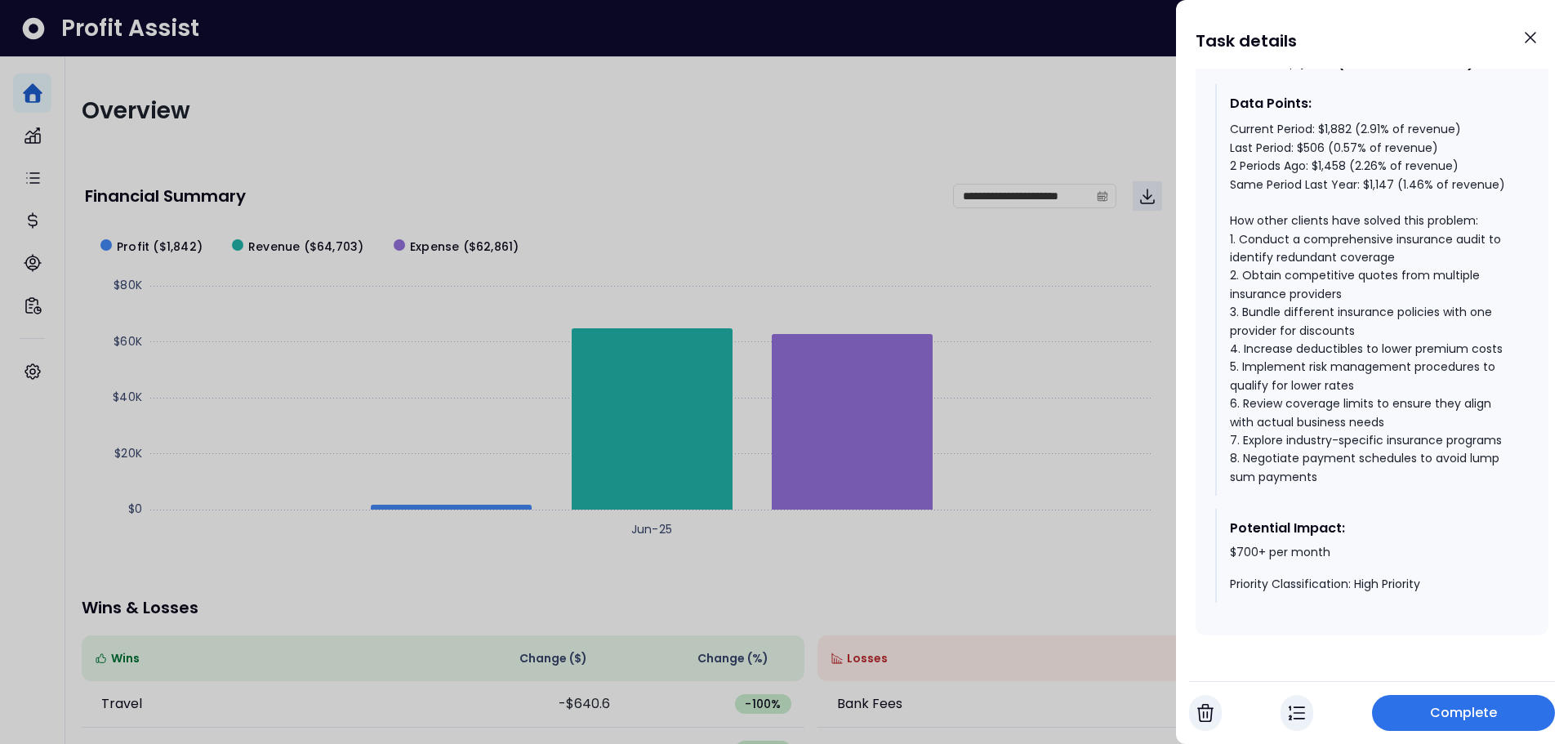
click at [1299, 706] on img "button" at bounding box center [1297, 713] width 16 height 19
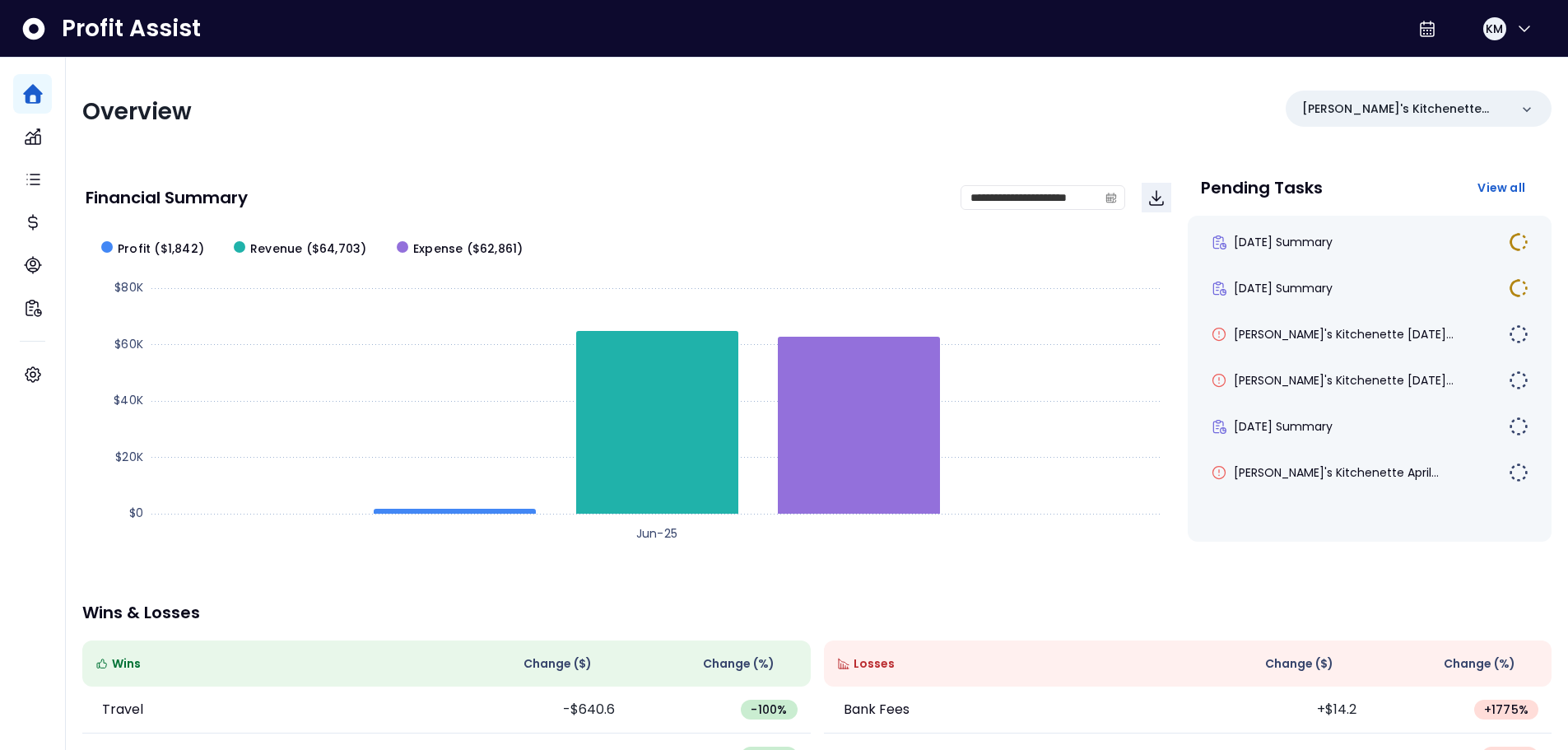
drag, startPoint x: 613, startPoint y: 122, endPoint x: 495, endPoint y: 138, distance: 119.1
click at [495, 138] on div "**********" at bounding box center [817, 546] width 1502 height 975
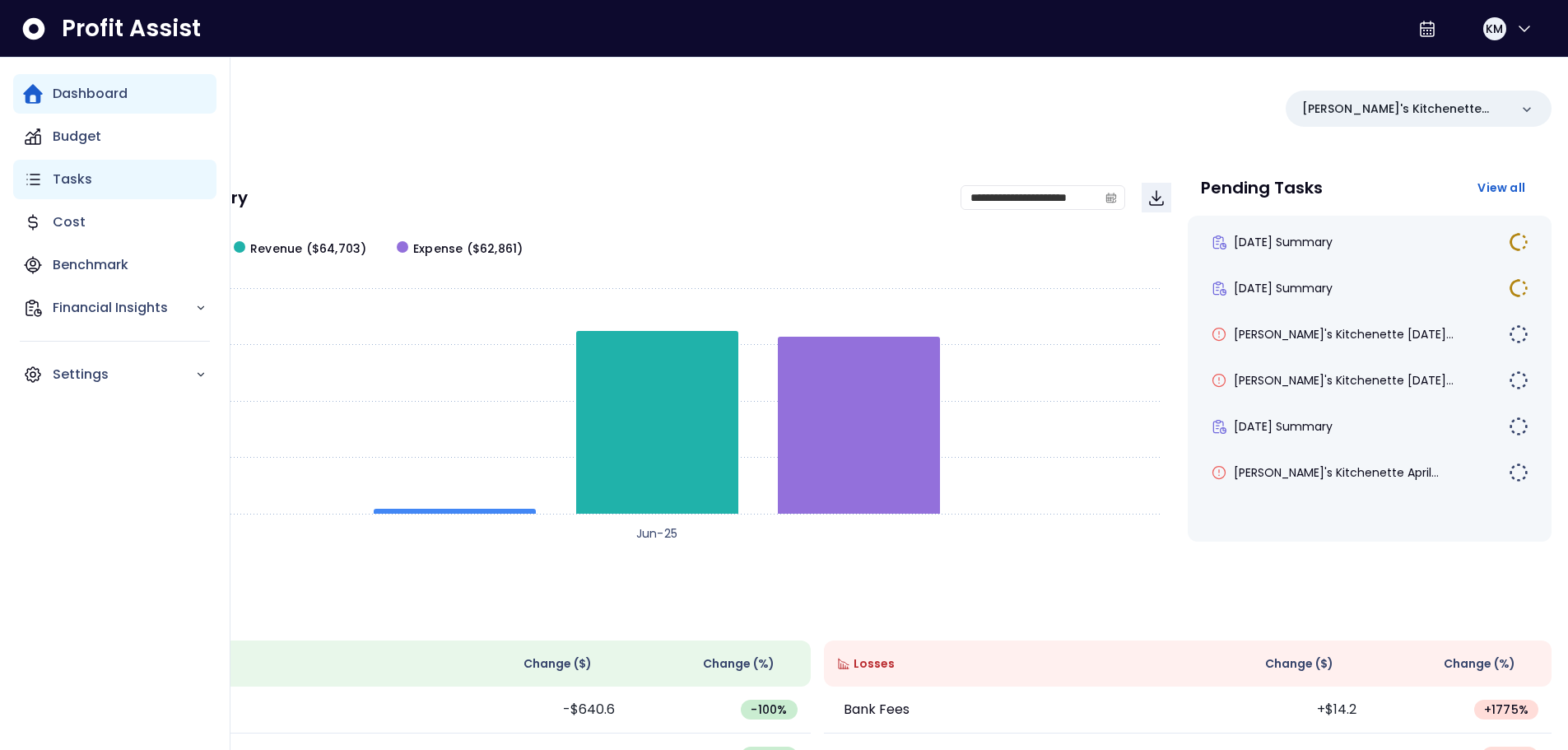
click at [62, 183] on p "Tasks" at bounding box center [72, 179] width 39 height 20
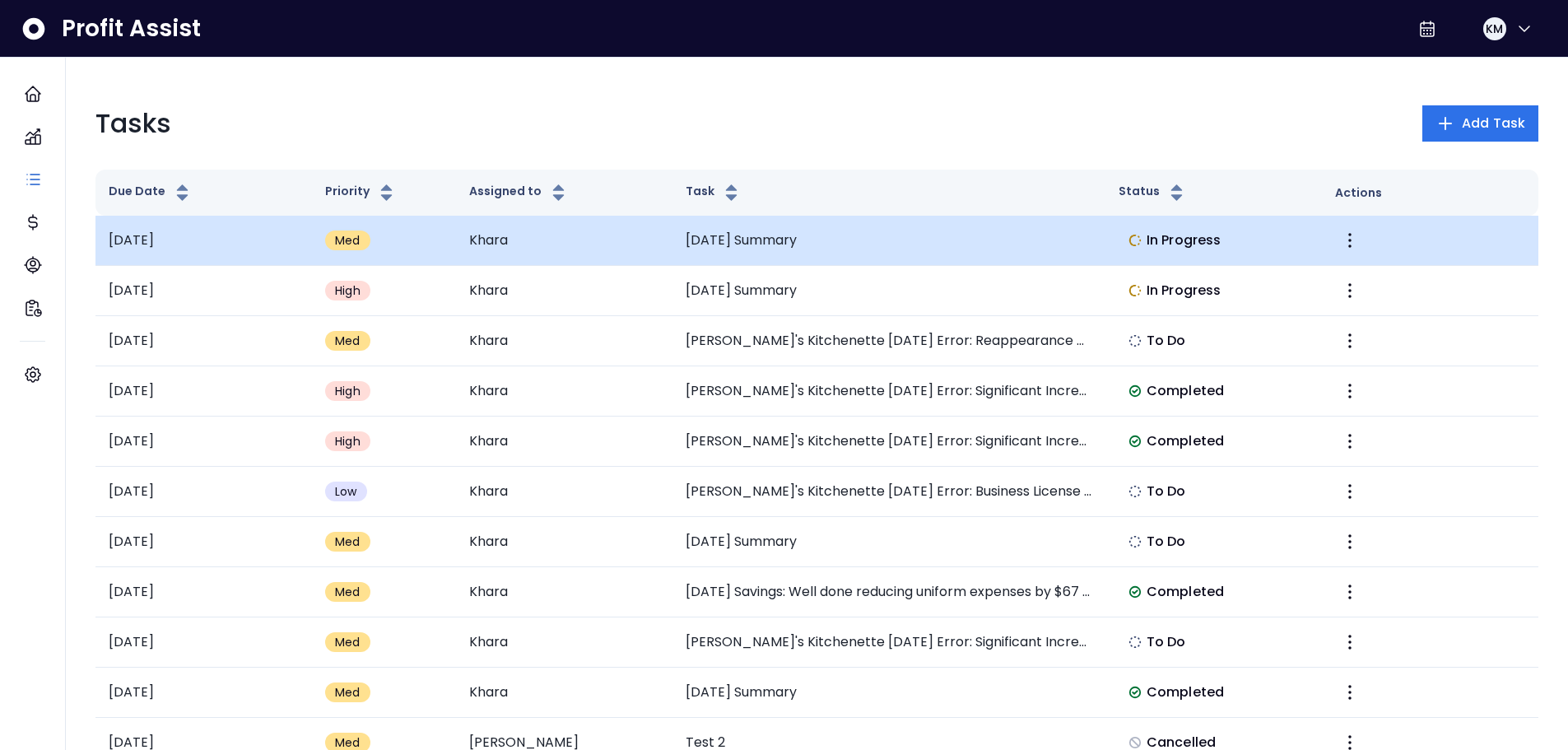
click at [1178, 238] on span "In Progress" at bounding box center [1183, 240] width 74 height 20
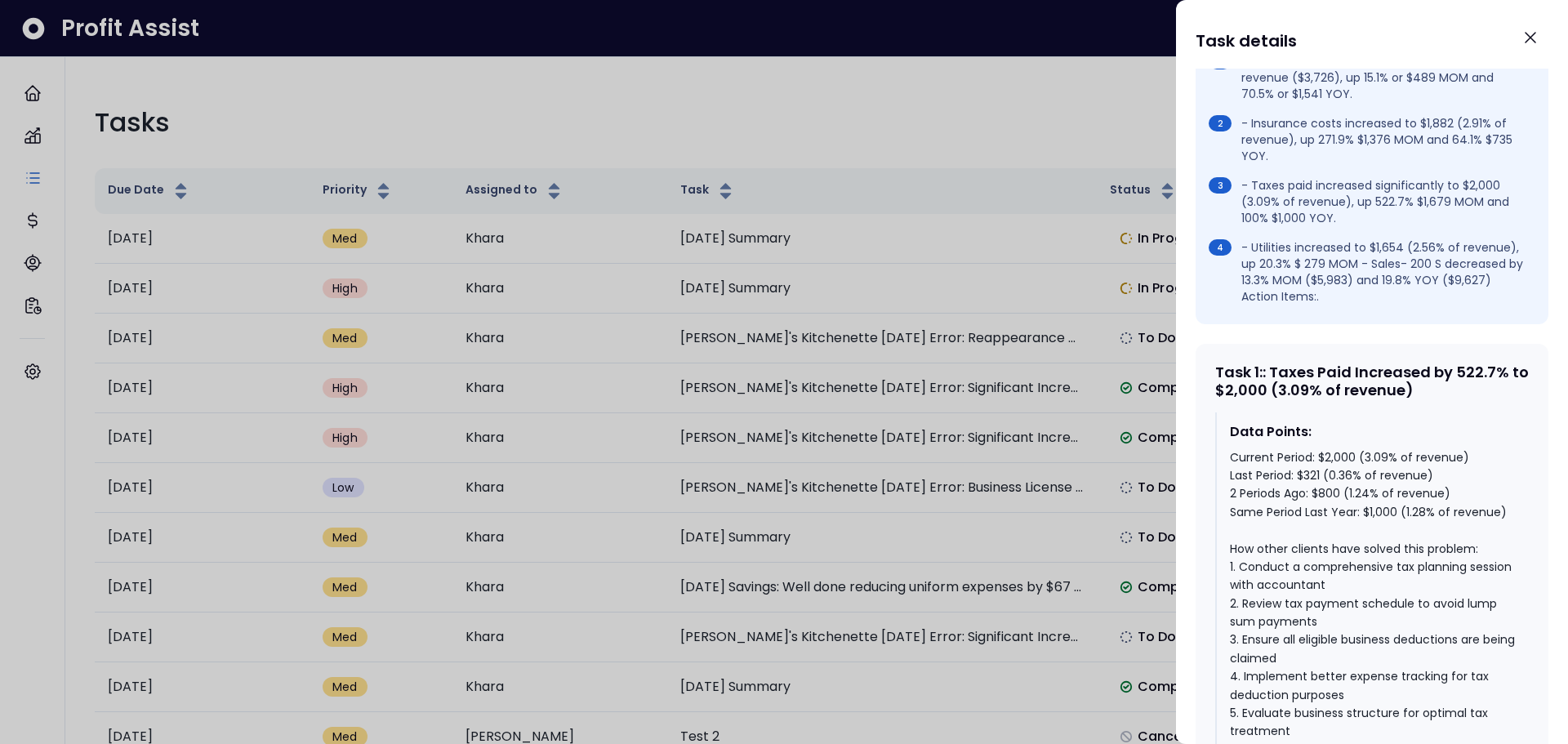
scroll to position [654, 0]
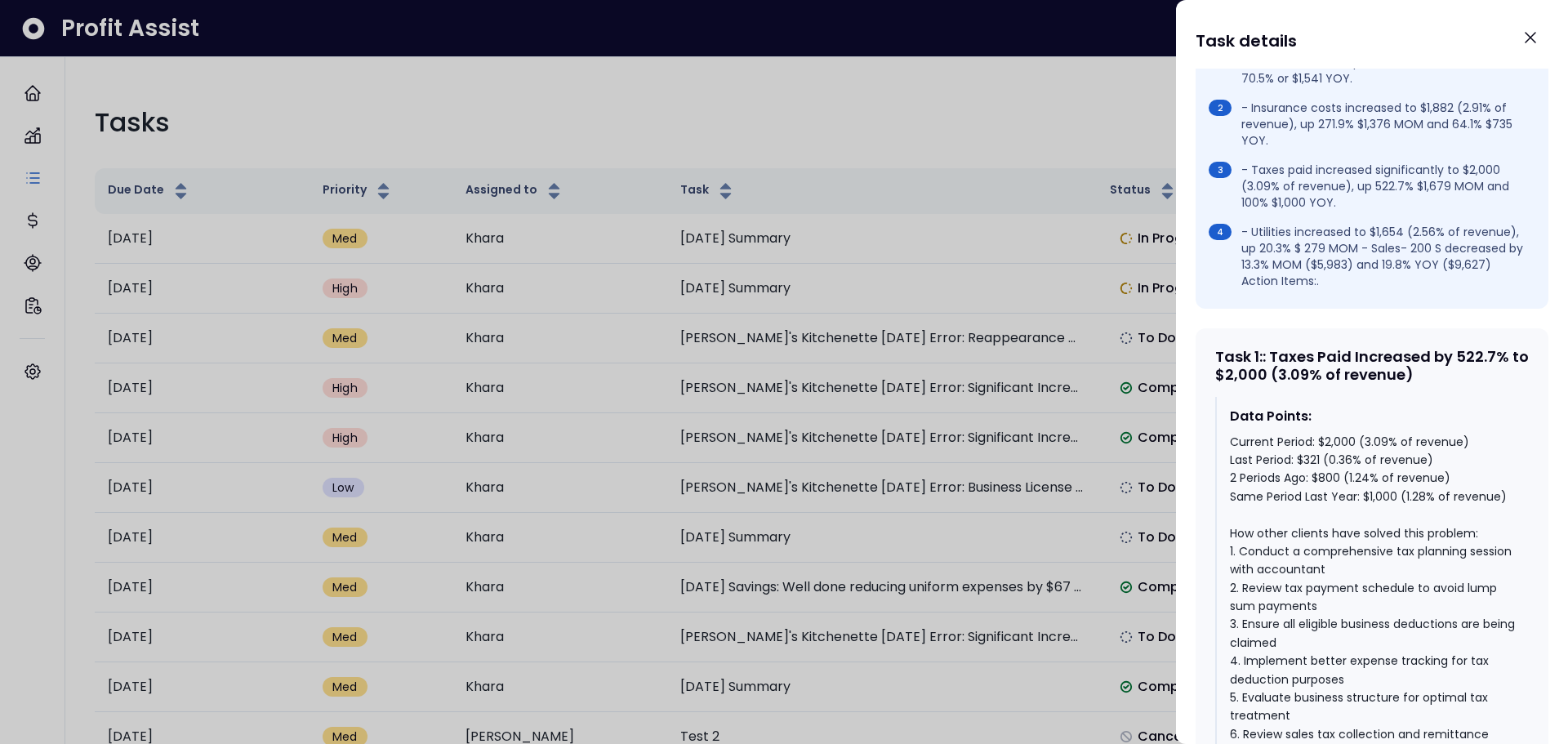
click at [1052, 142] on div at bounding box center [784, 372] width 1568 height 744
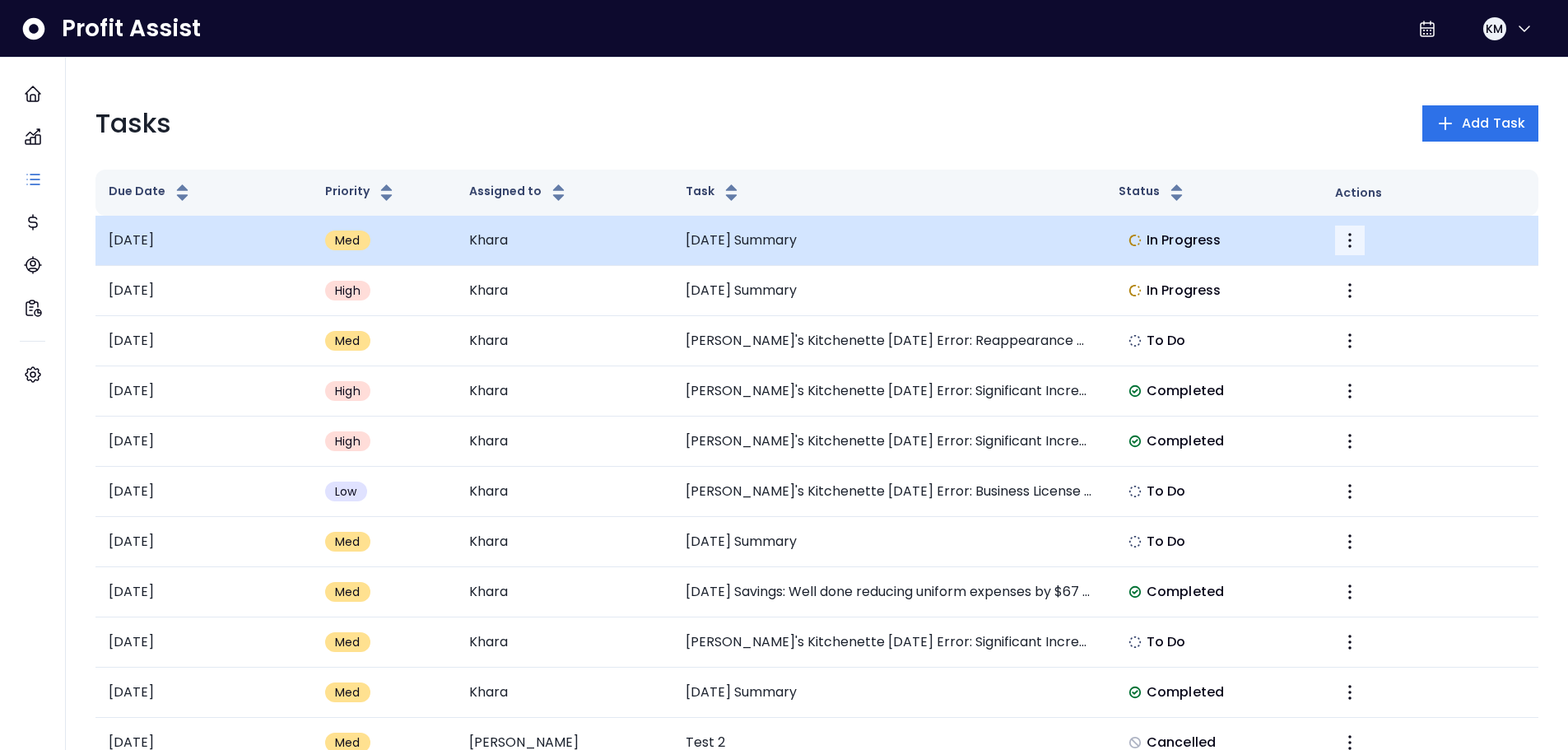
click at [1351, 238] on icon "More" at bounding box center [1350, 240] width 20 height 20
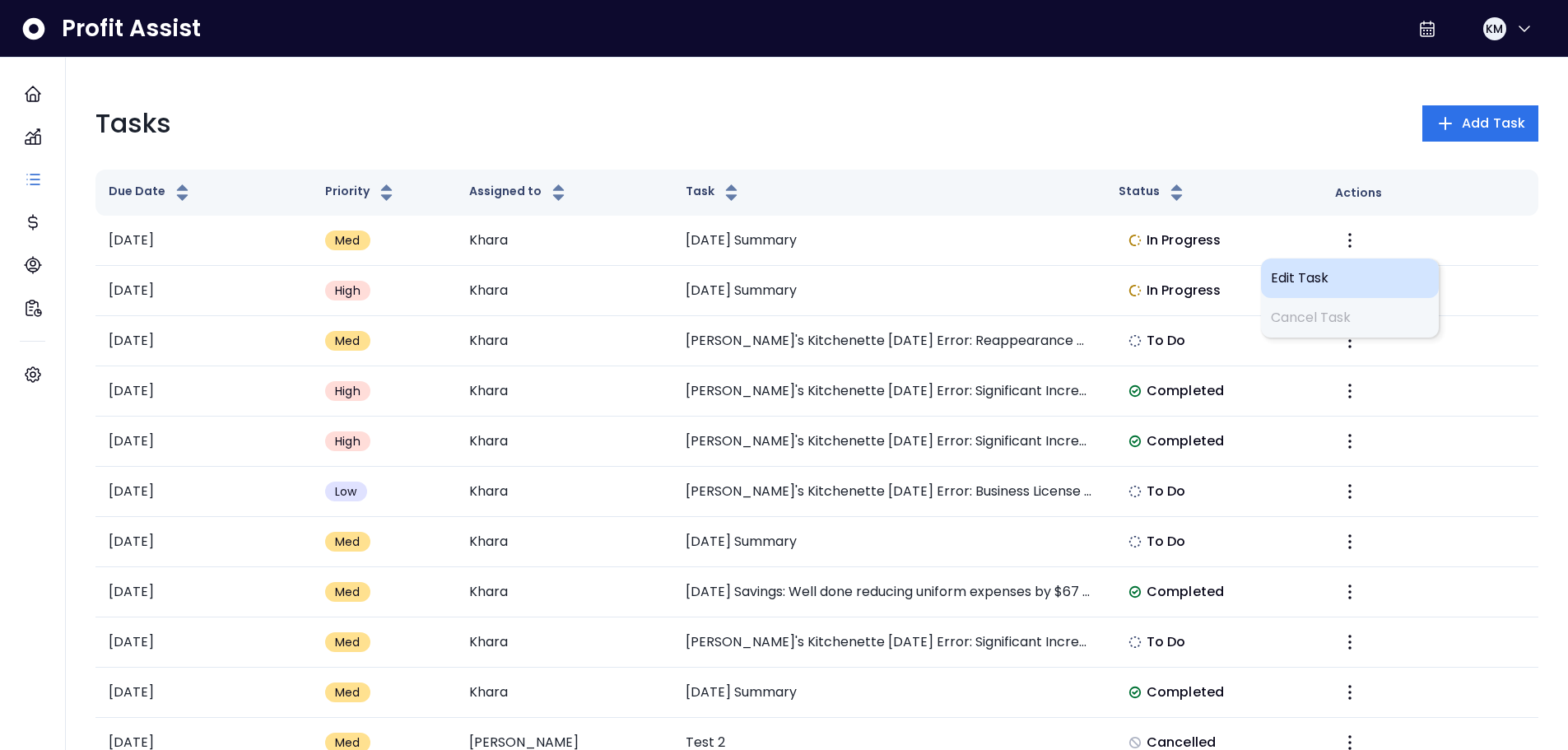
click at [1314, 288] on div "Edit Task" at bounding box center [1349, 278] width 178 height 39
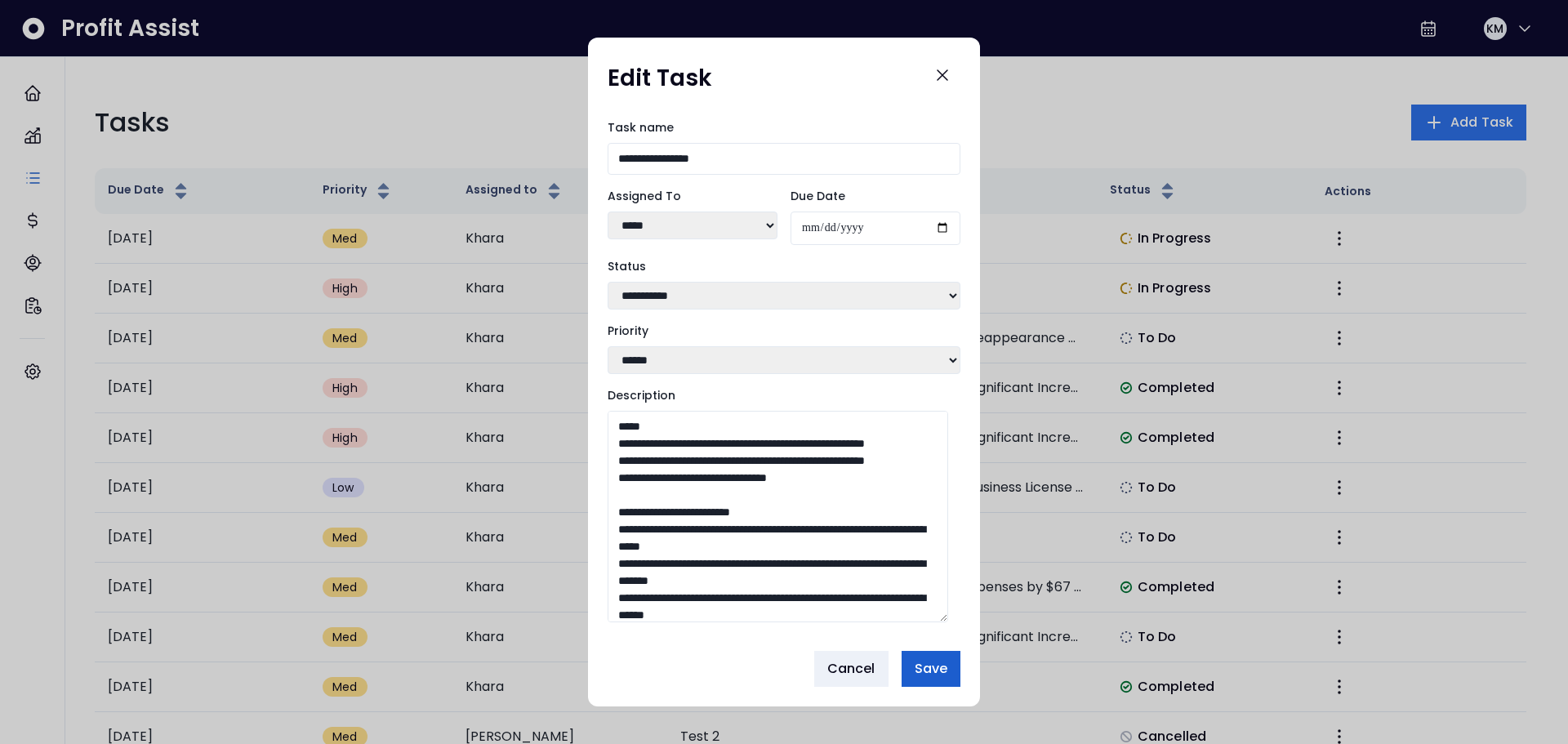
drag, startPoint x: 957, startPoint y: 552, endPoint x: 955, endPoint y: 682, distance: 130.0
click at [955, 682] on div "**********" at bounding box center [784, 372] width 392 height 670
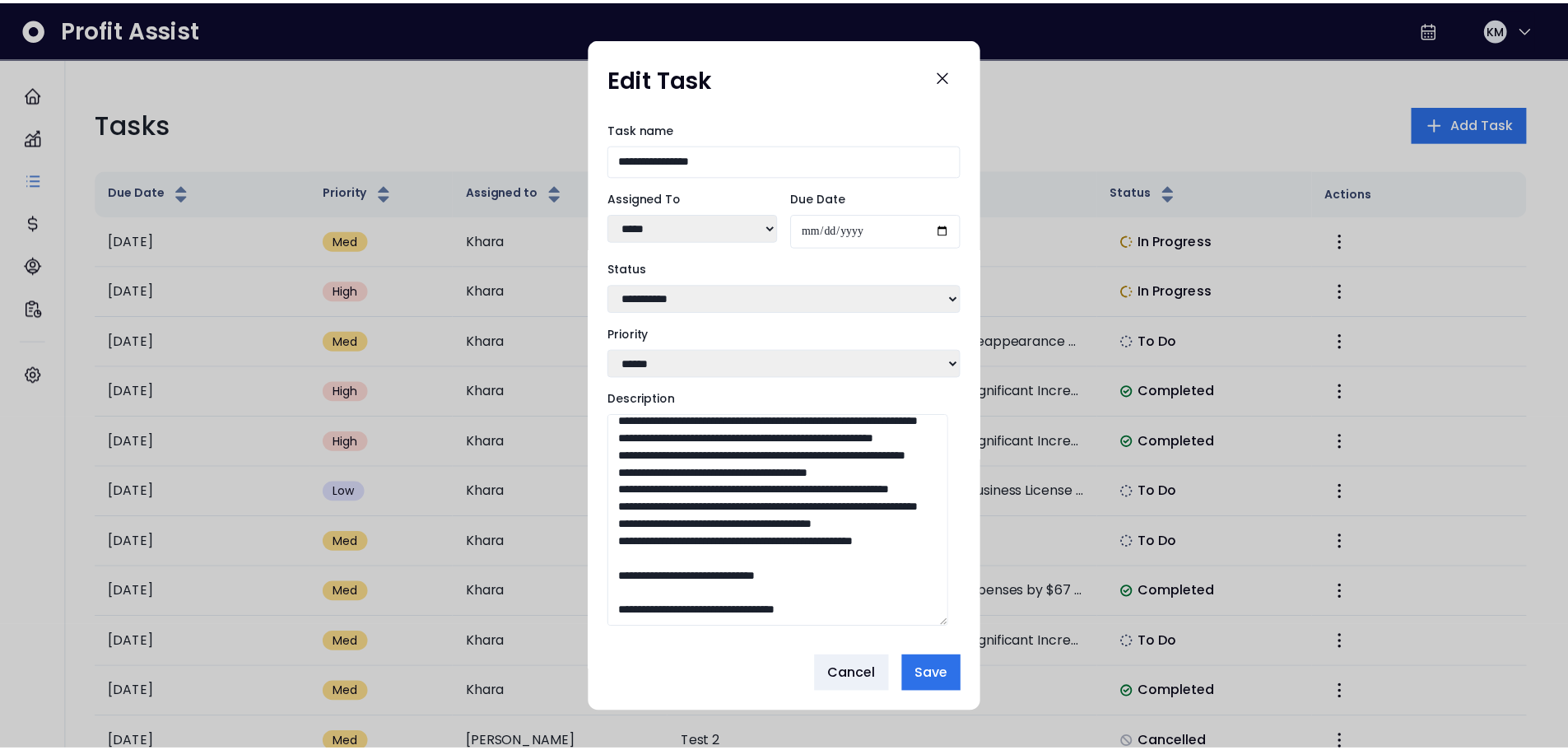
scroll to position [1392, 0]
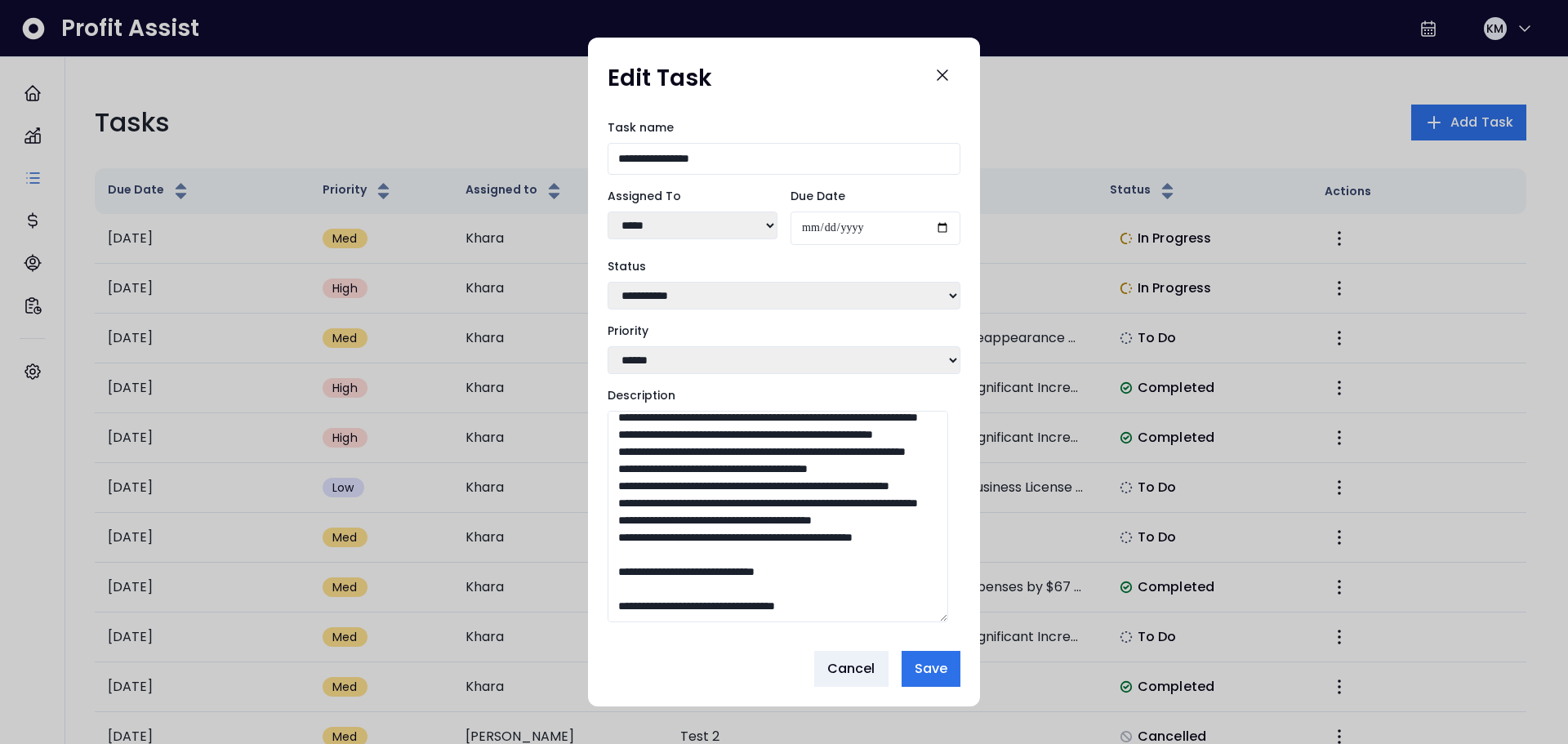
click at [777, 306] on select "**********" at bounding box center [784, 295] width 353 height 27
click at [768, 267] on label "Status" at bounding box center [784, 266] width 353 height 17
click at [768, 282] on select "**********" at bounding box center [784, 295] width 353 height 27
click at [724, 301] on select "**********" at bounding box center [784, 295] width 353 height 27
click at [725, 276] on div "**********" at bounding box center [784, 283] width 353 height 51
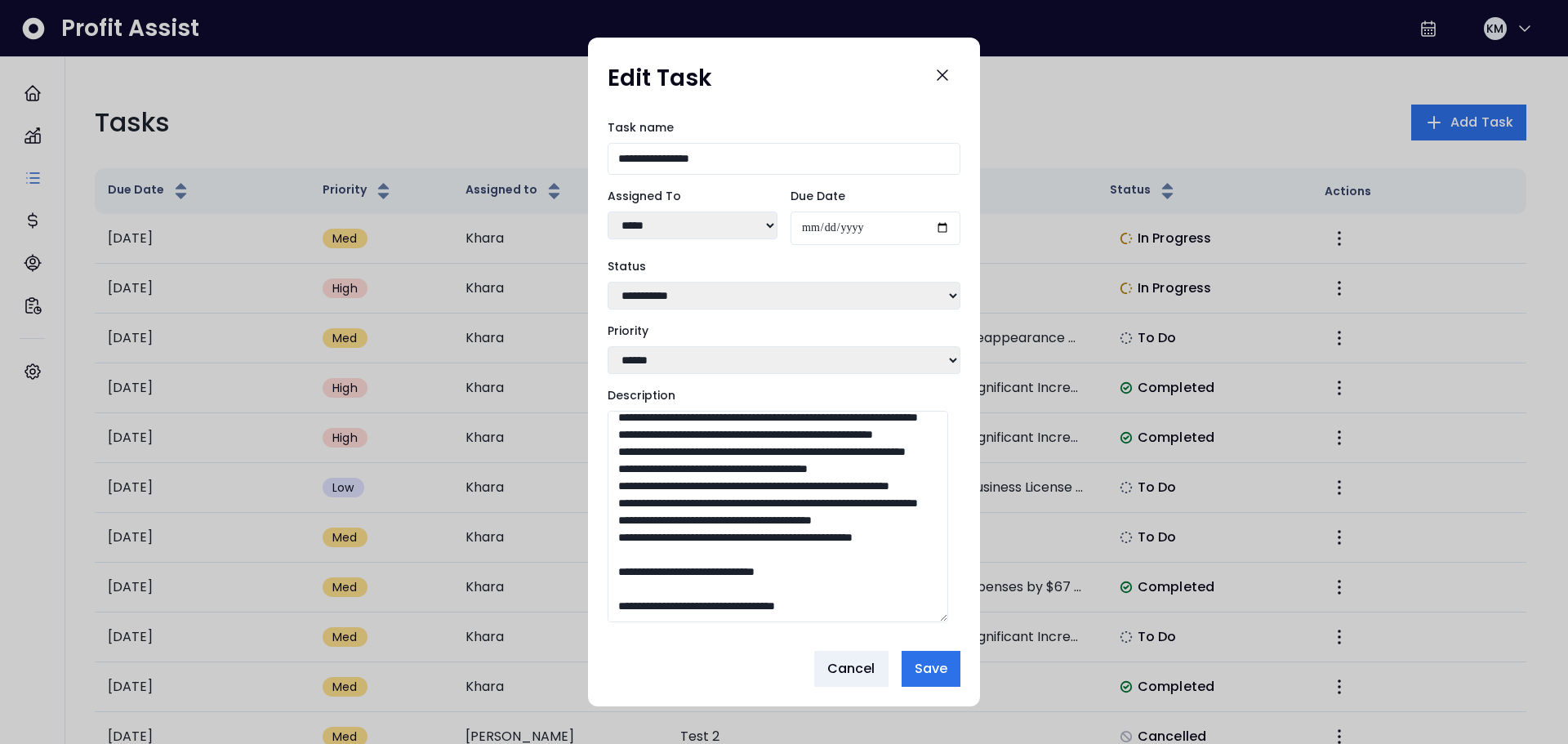
click at [1478, 410] on div at bounding box center [784, 372] width 1568 height 744
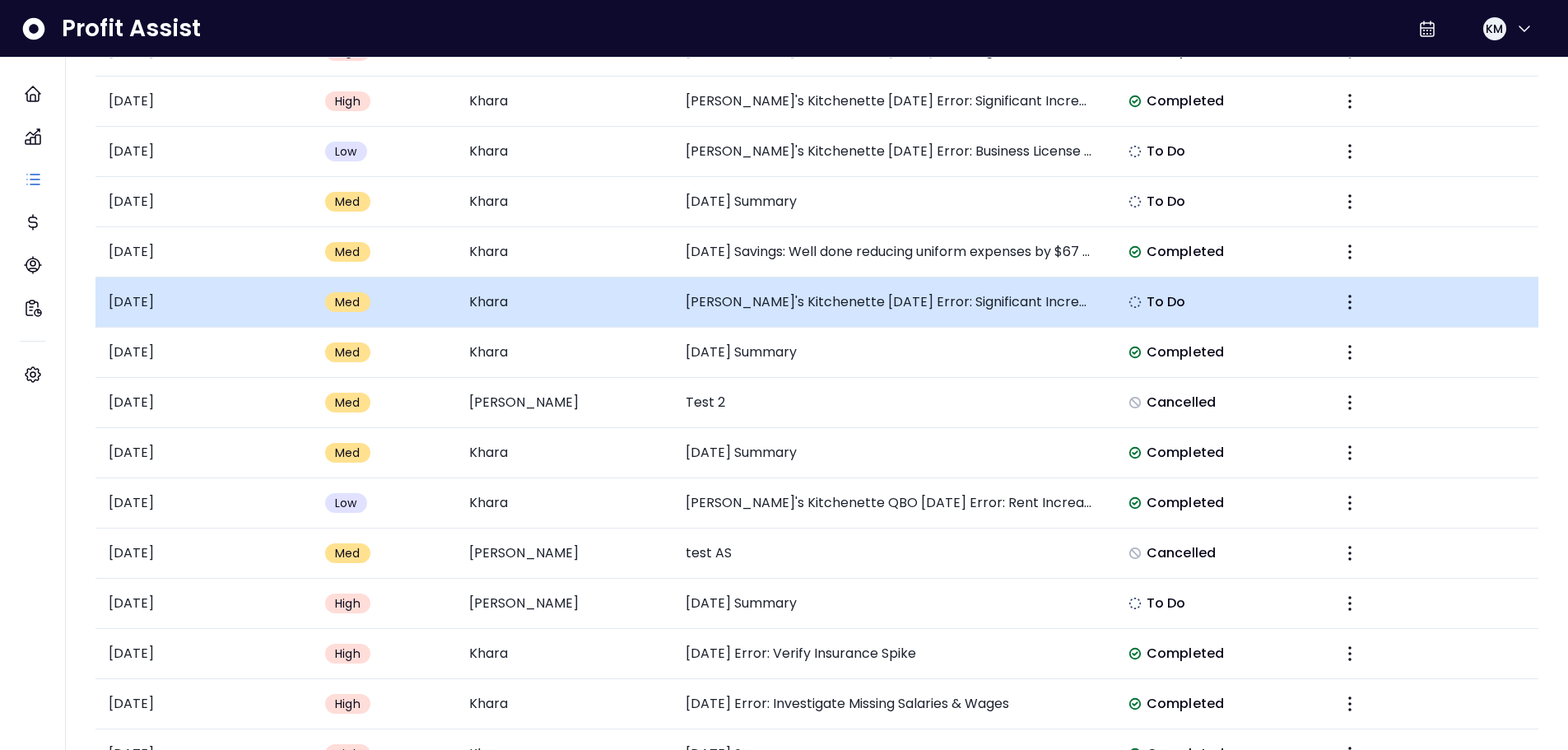
scroll to position [494, 0]
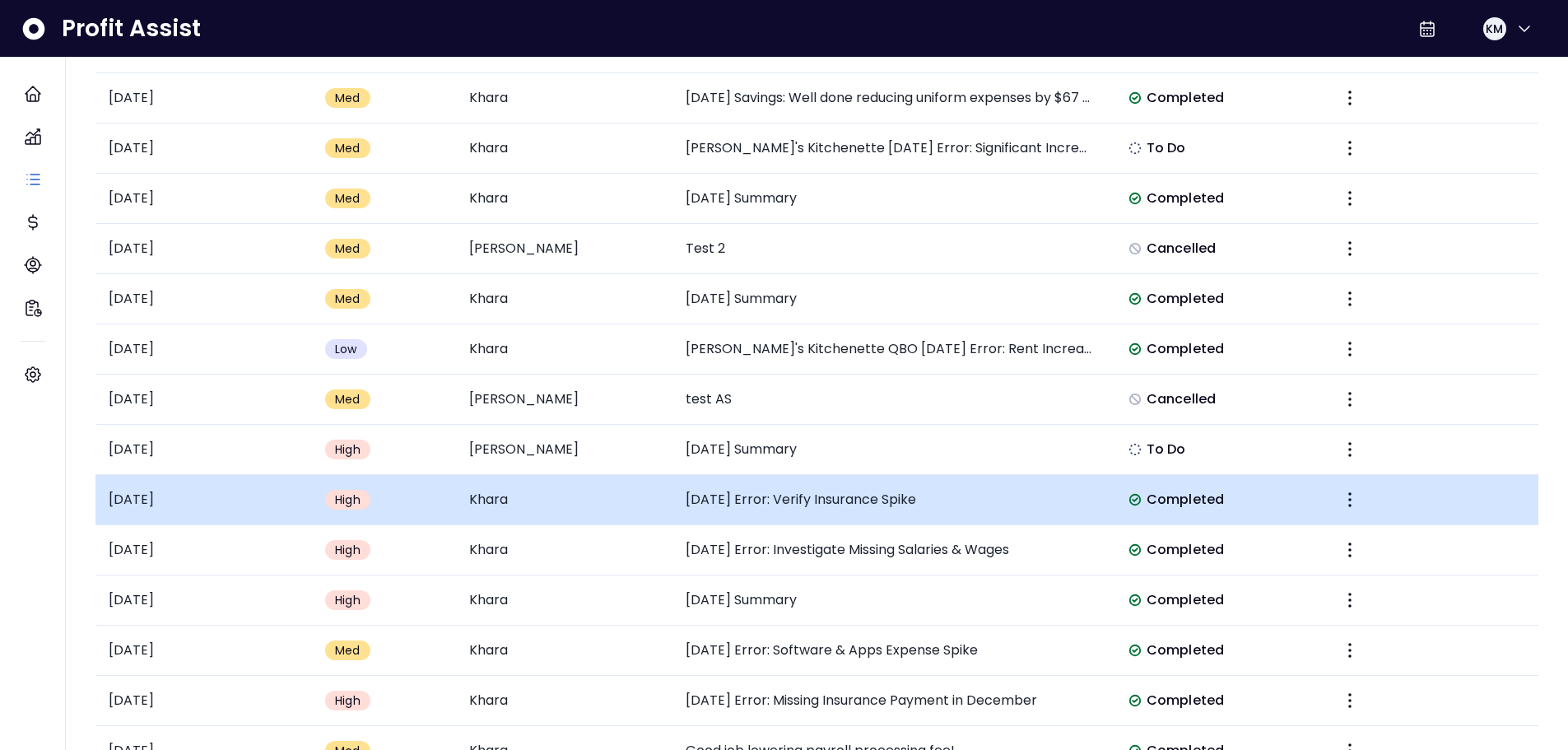
click at [1181, 488] on div "Completed" at bounding box center [1176, 500] width 115 height 23
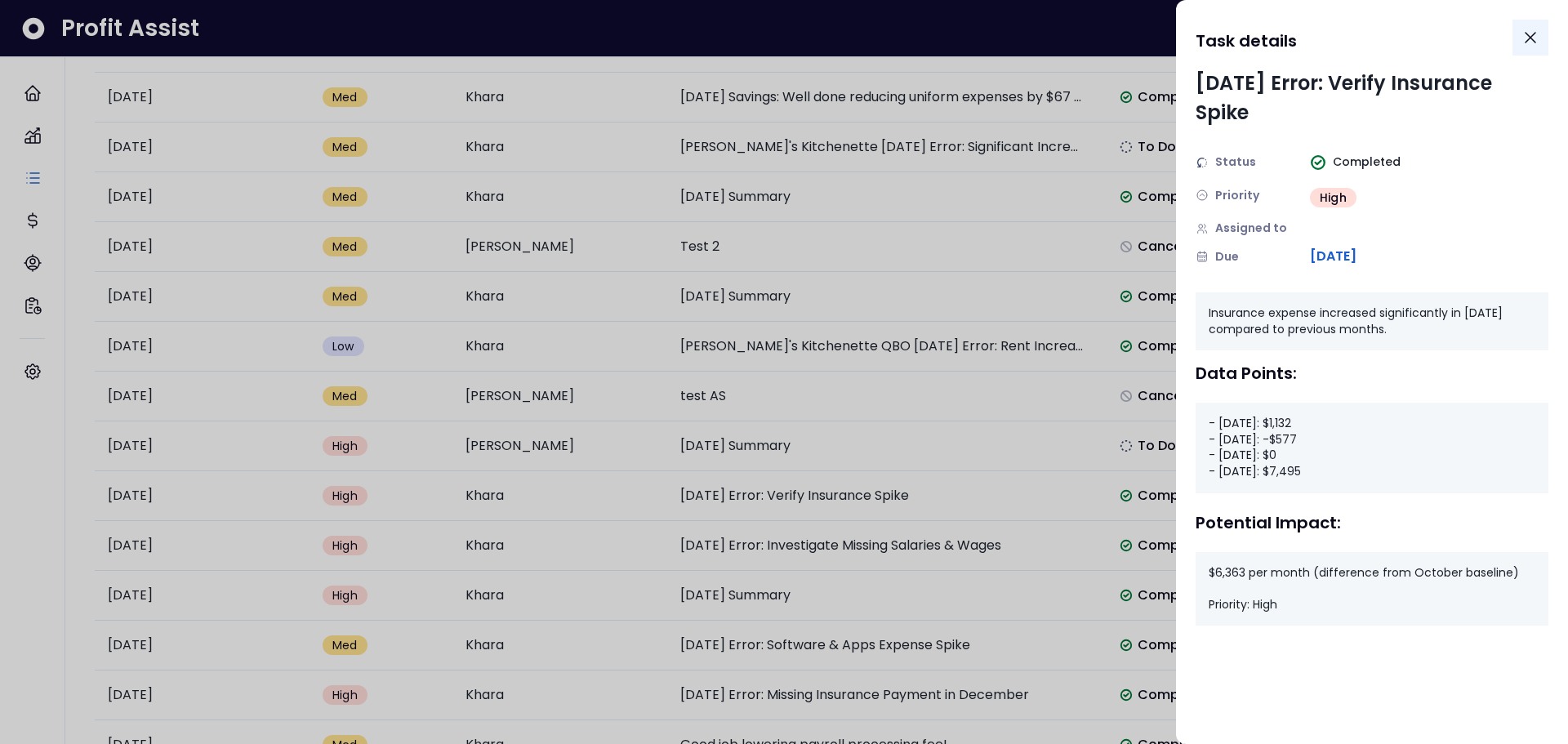
click at [1533, 36] on icon "Close" at bounding box center [1530, 37] width 10 height 10
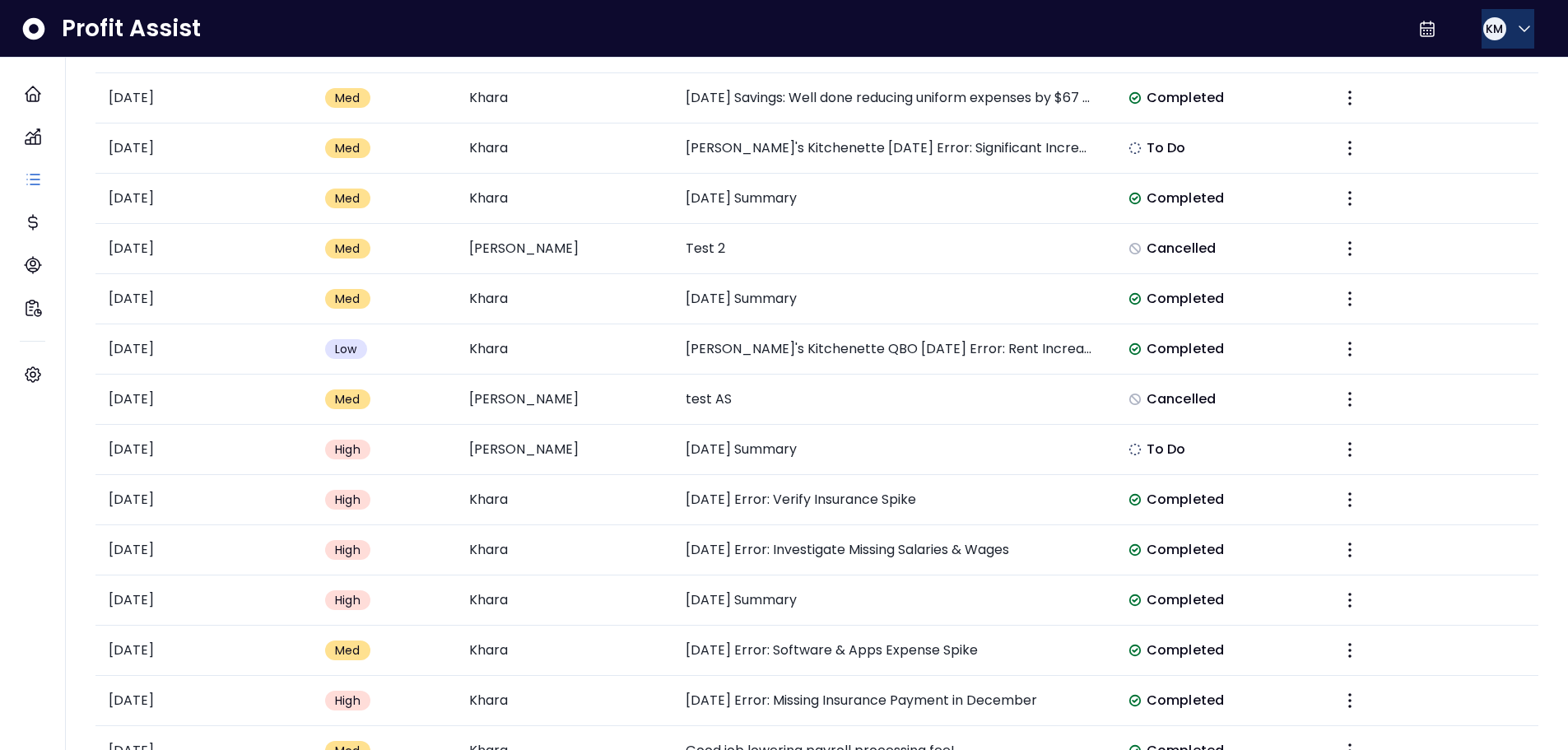
click at [1502, 34] on button "KM" at bounding box center [1507, 29] width 53 height 39
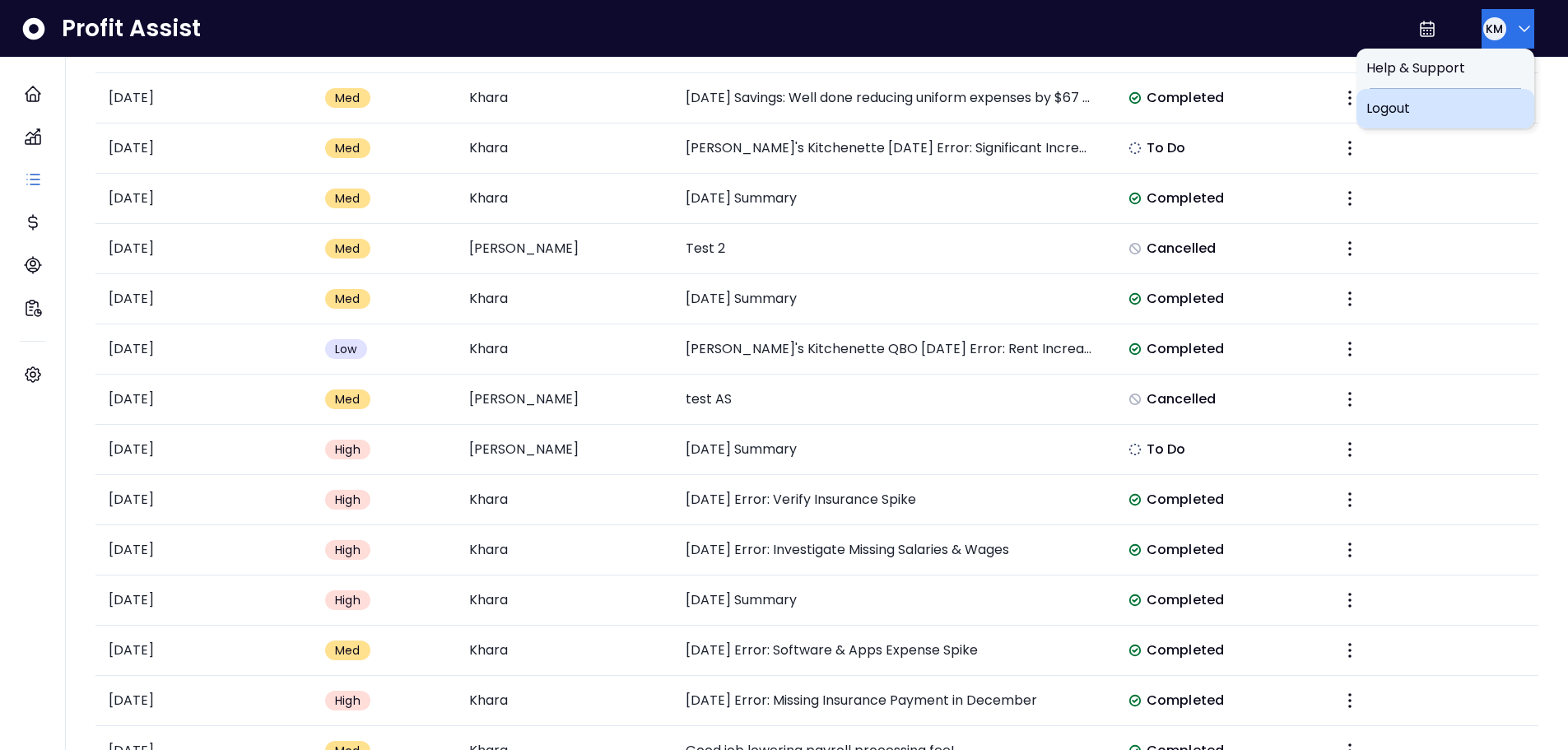
click at [1425, 102] on span "Logout" at bounding box center [1445, 109] width 158 height 20
